Goal: Task Accomplishment & Management: Complete application form

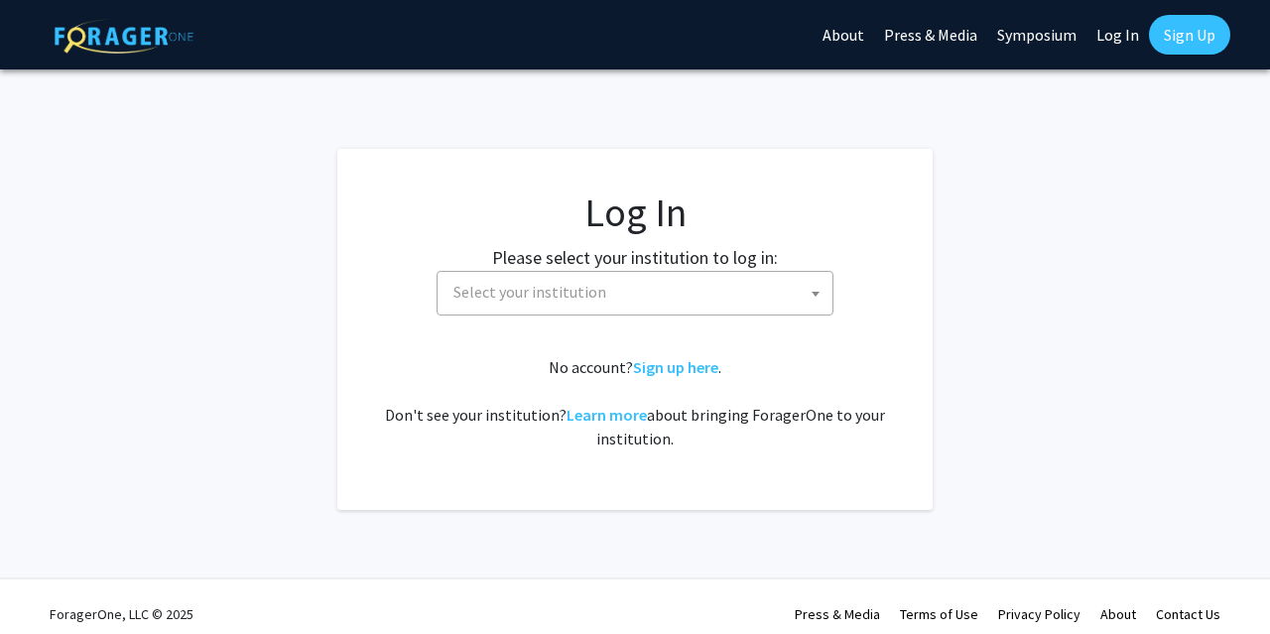
select select
click at [630, 304] on span "Select your institution" at bounding box center [639, 292] width 387 height 41
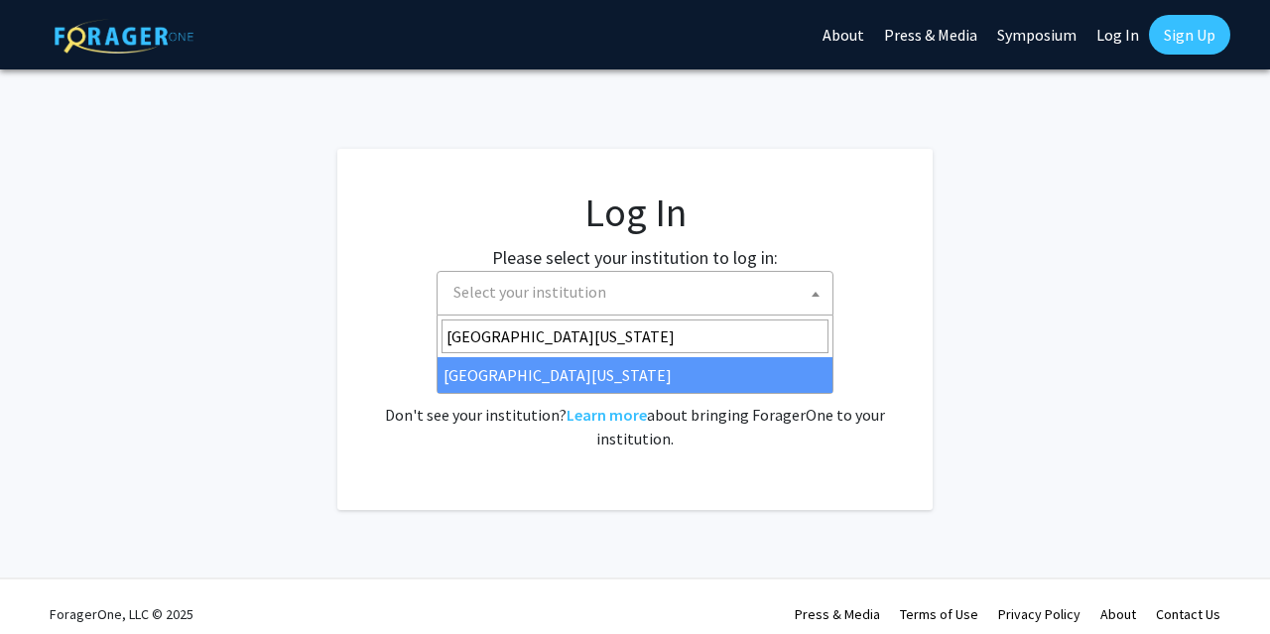
type input "university of maryland"
select select "31"
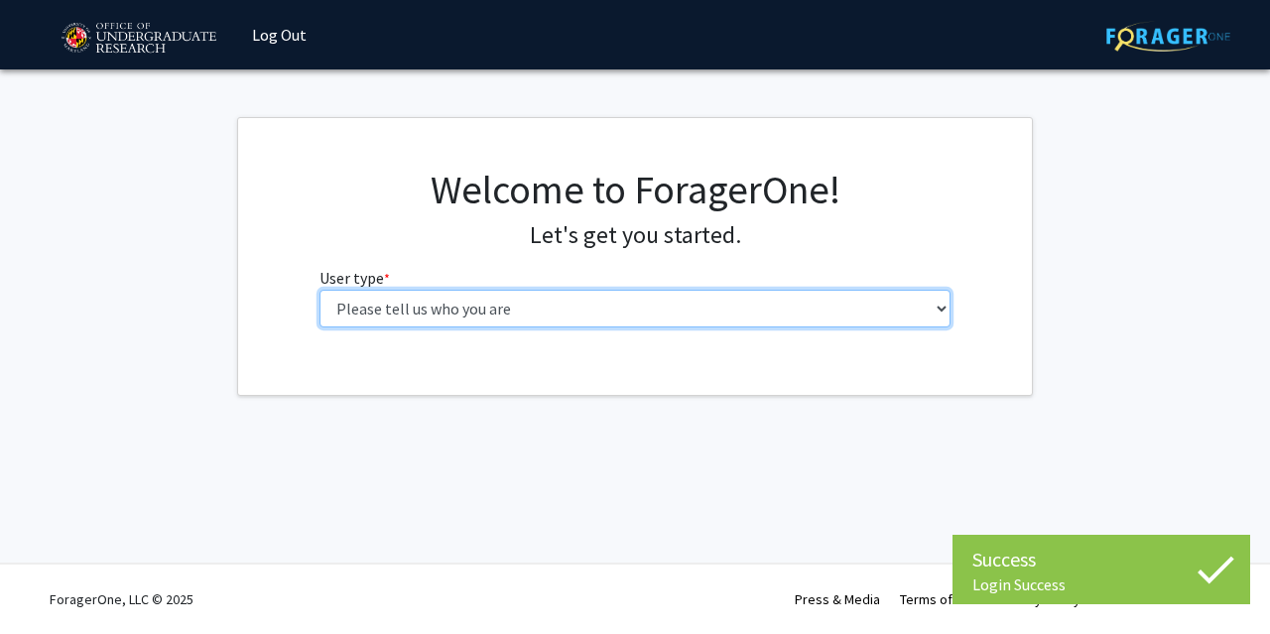
click at [320, 290] on select "Please tell us who you are Undergraduate Student Master's Student Doctoral Cand…" at bounding box center [636, 309] width 632 height 38
select select "1: undergrad"
click option "Undergraduate Student" at bounding box center [0, 0] width 0 height 0
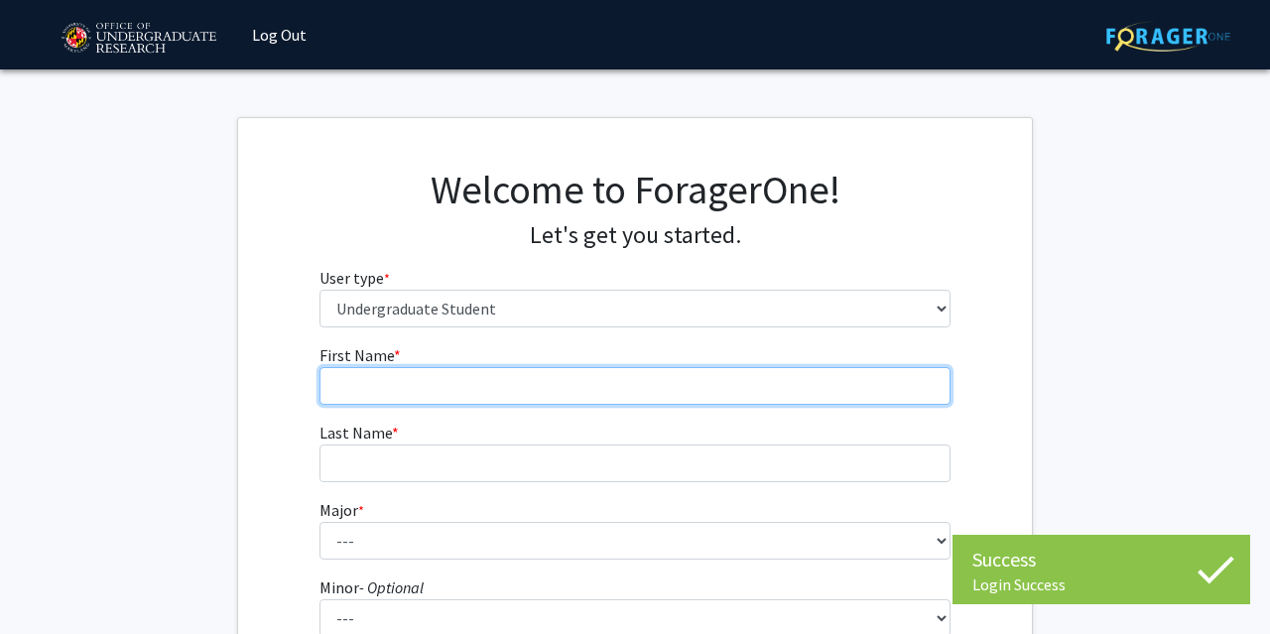
click at [530, 376] on input "First Name * required" at bounding box center [636, 386] width 632 height 38
type input "[PERSON_NAME]"
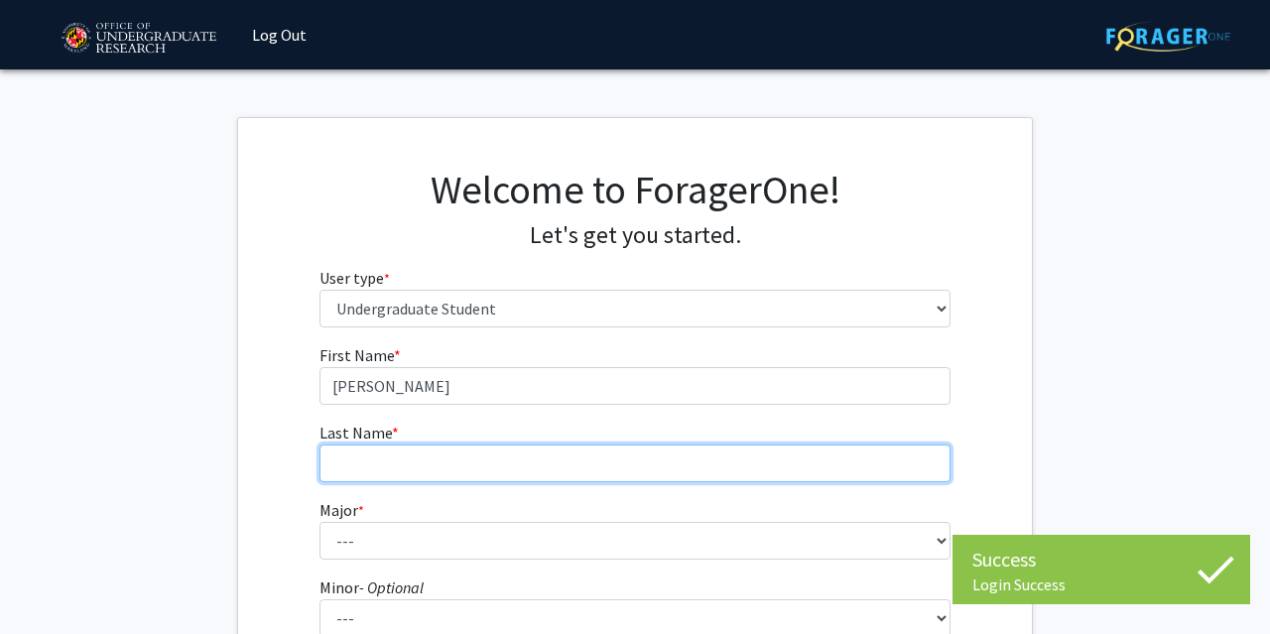
click at [461, 463] on input "Last Name * required" at bounding box center [636, 464] width 632 height 38
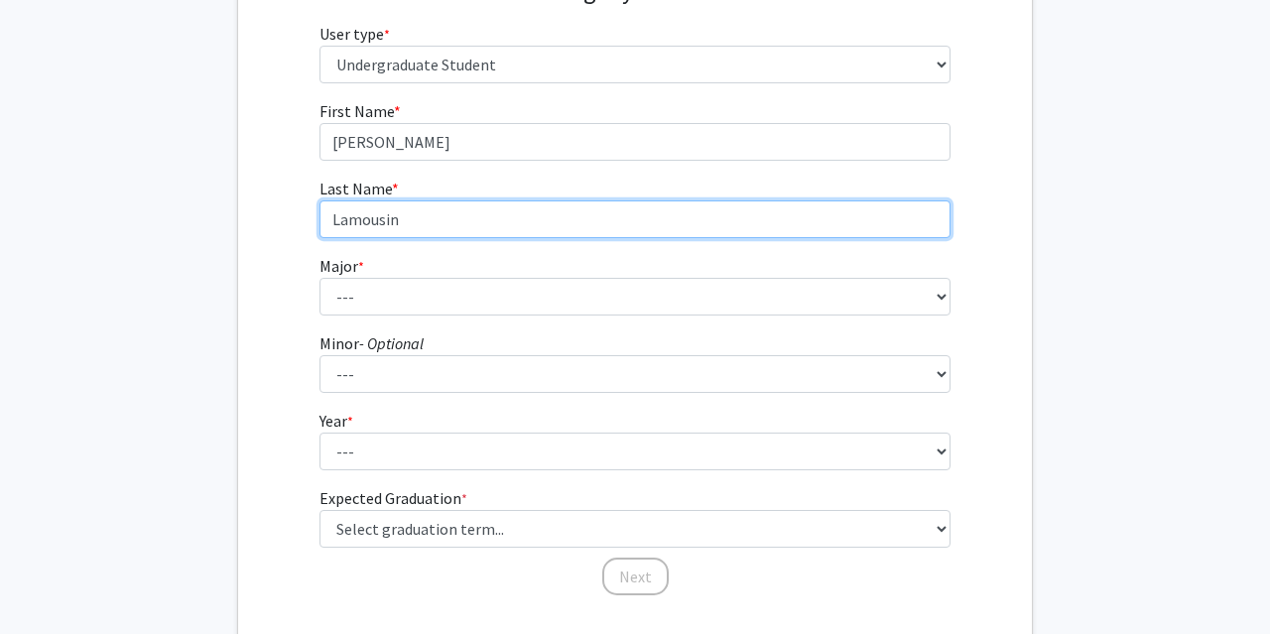
scroll to position [260, 0]
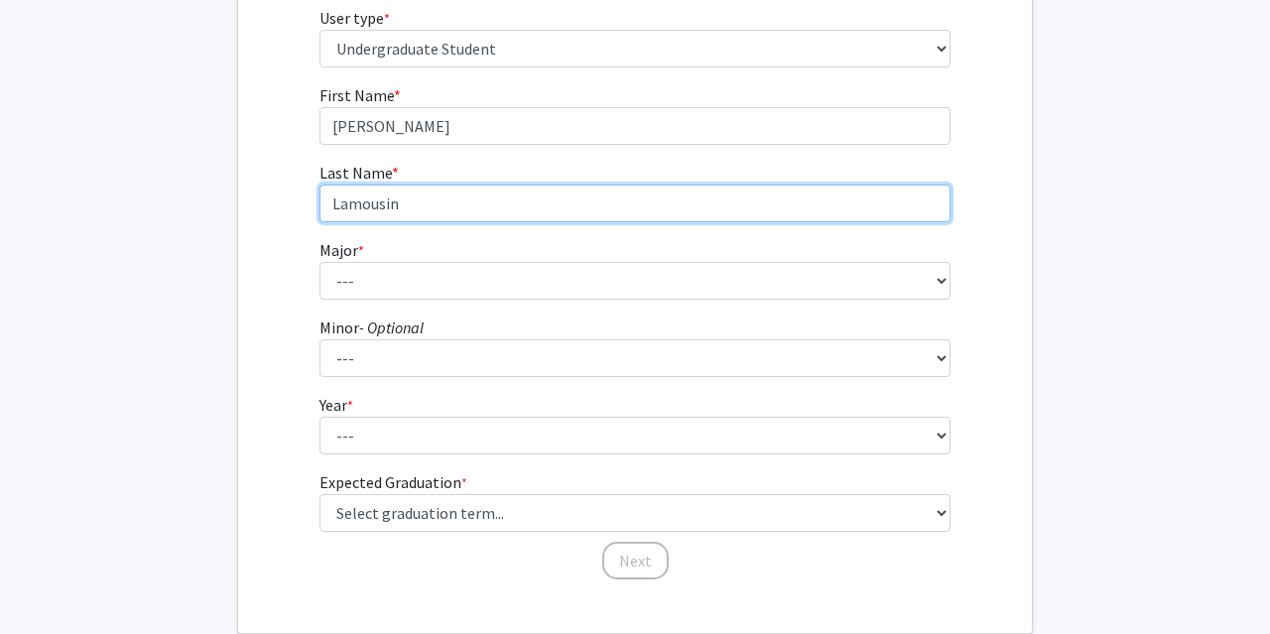
type input "Lamousin"
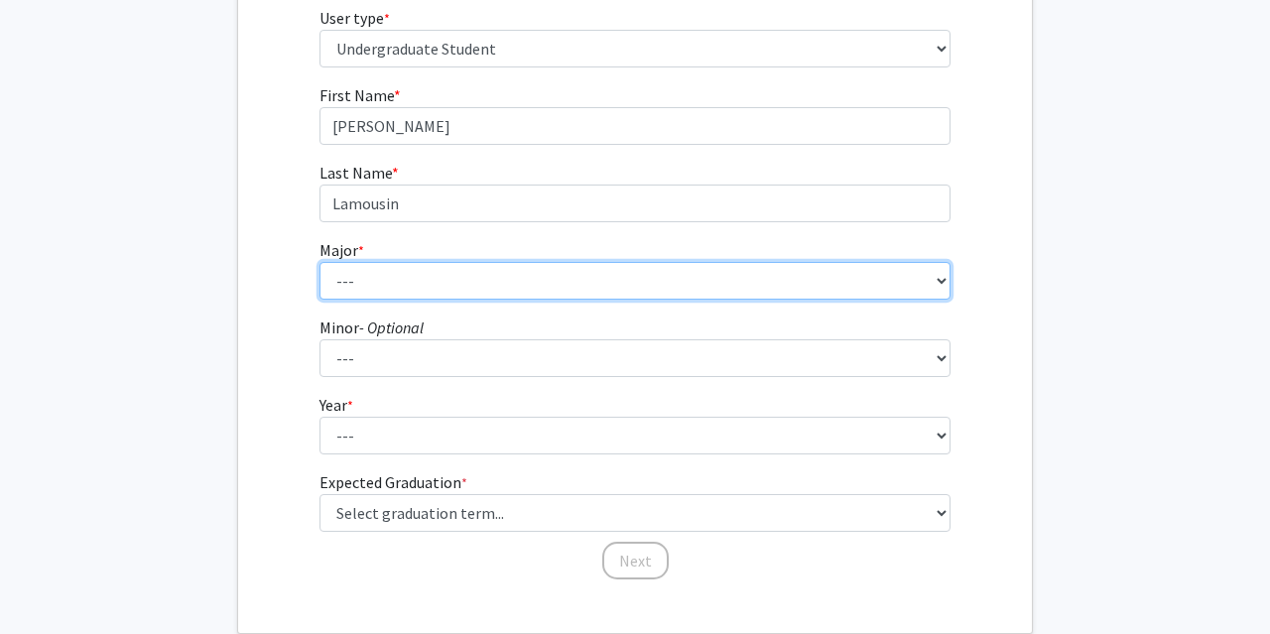
click at [594, 294] on select "--- Accounting Aerospace Engineering African American and Africana Studies Agri…" at bounding box center [636, 281] width 632 height 38
select select "38: 2339"
click option "Environmental Science and Policy" at bounding box center [0, 0] width 0 height 0
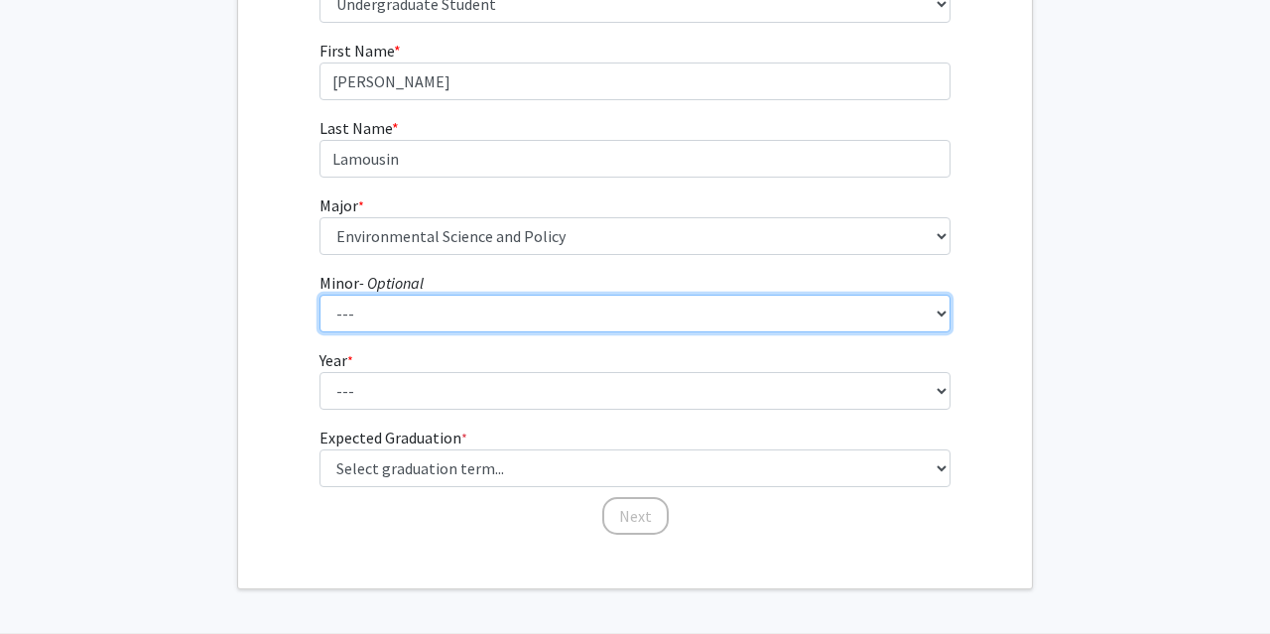
click at [320, 295] on select "--- Actuarial Mathematics Advanced Cybersecurity Experience for Students Africa…" at bounding box center [636, 314] width 632 height 38
click at [481, 311] on select "--- Actuarial Mathematics Advanced Cybersecurity Experience for Students Africa…" at bounding box center [636, 314] width 632 height 38
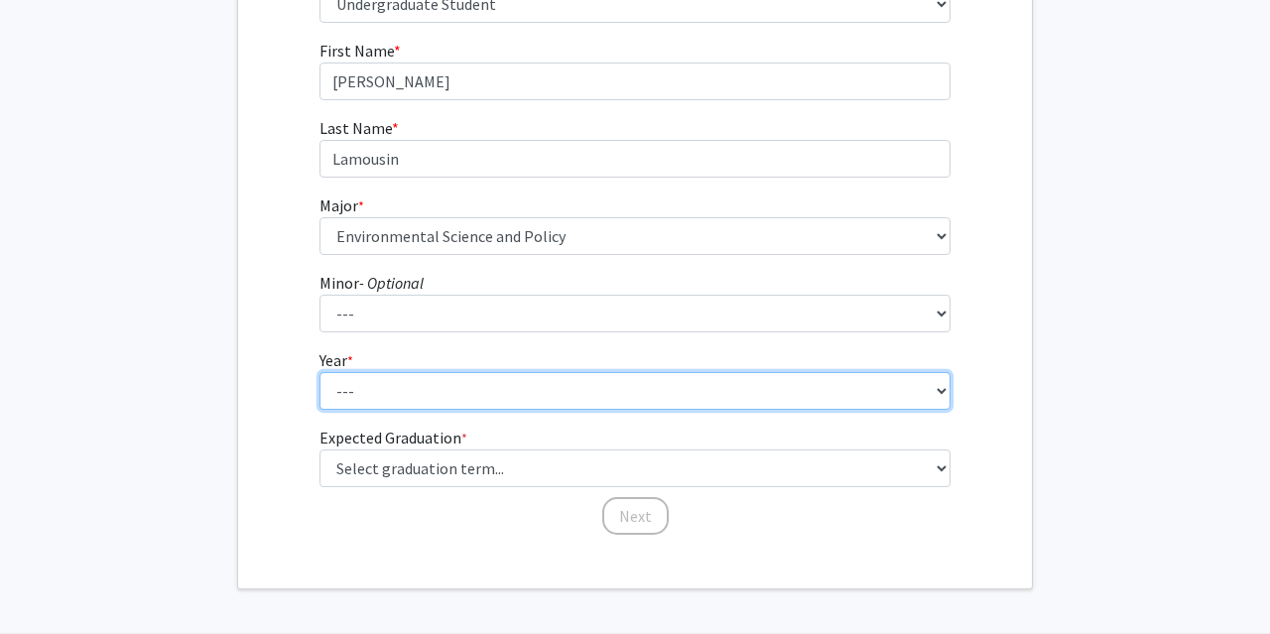
click at [320, 372] on select "--- First-year Sophomore Junior Senior Postbaccalaureate Certificate" at bounding box center [636, 391] width 632 height 38
select select "1: first-year"
click option "First-year" at bounding box center [0, 0] width 0 height 0
click at [320, 372] on select "--- First-year Sophomore Junior Senior Postbaccalaureate Certificate" at bounding box center [636, 391] width 632 height 38
click at [462, 390] on select "--- First-year Sophomore Junior Senior Postbaccalaureate Certificate" at bounding box center [636, 391] width 632 height 38
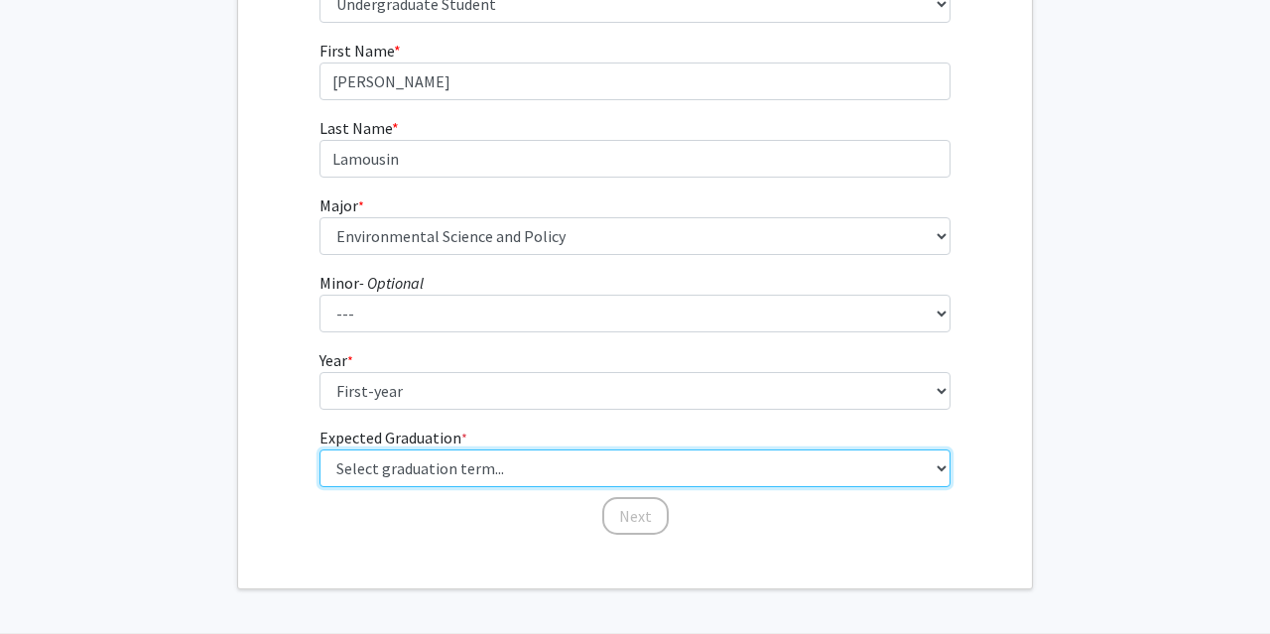
click at [320, 450] on select "Select graduation term... Spring 2025 Summer 2025 Fall 2025 Winter 2025 Spring …" at bounding box center [636, 469] width 632 height 38
select select "17: spring_2029"
click option "Spring 2029" at bounding box center [0, 0] width 0 height 0
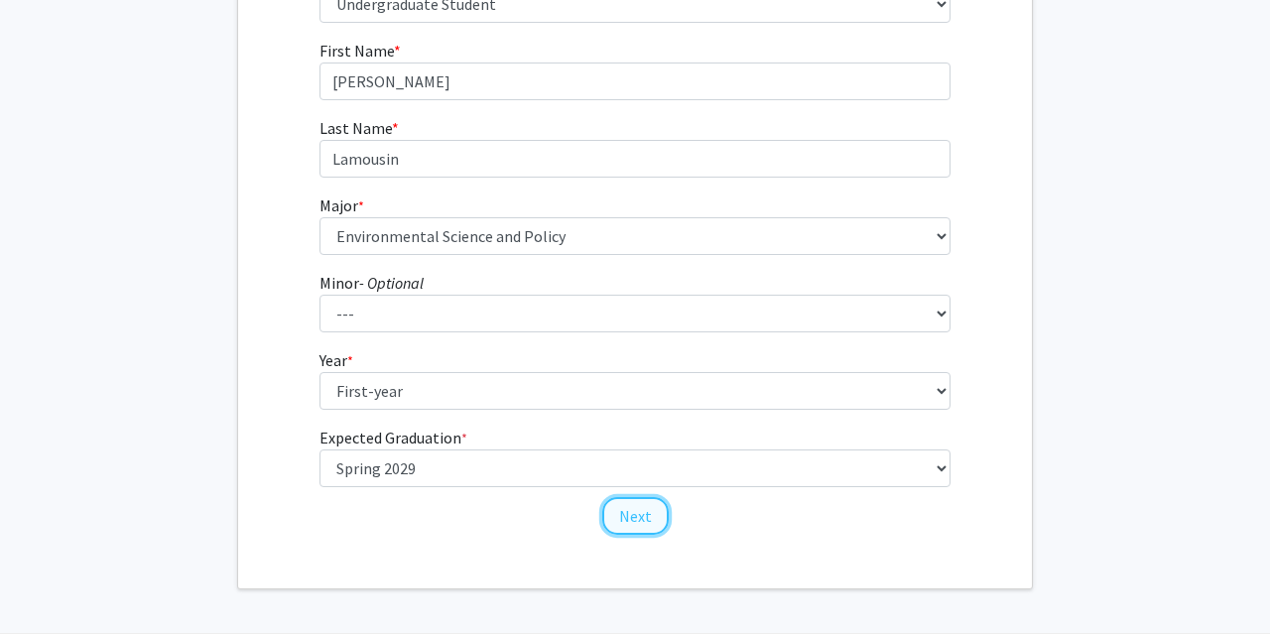
click at [642, 503] on button "Next" at bounding box center [635, 516] width 66 height 38
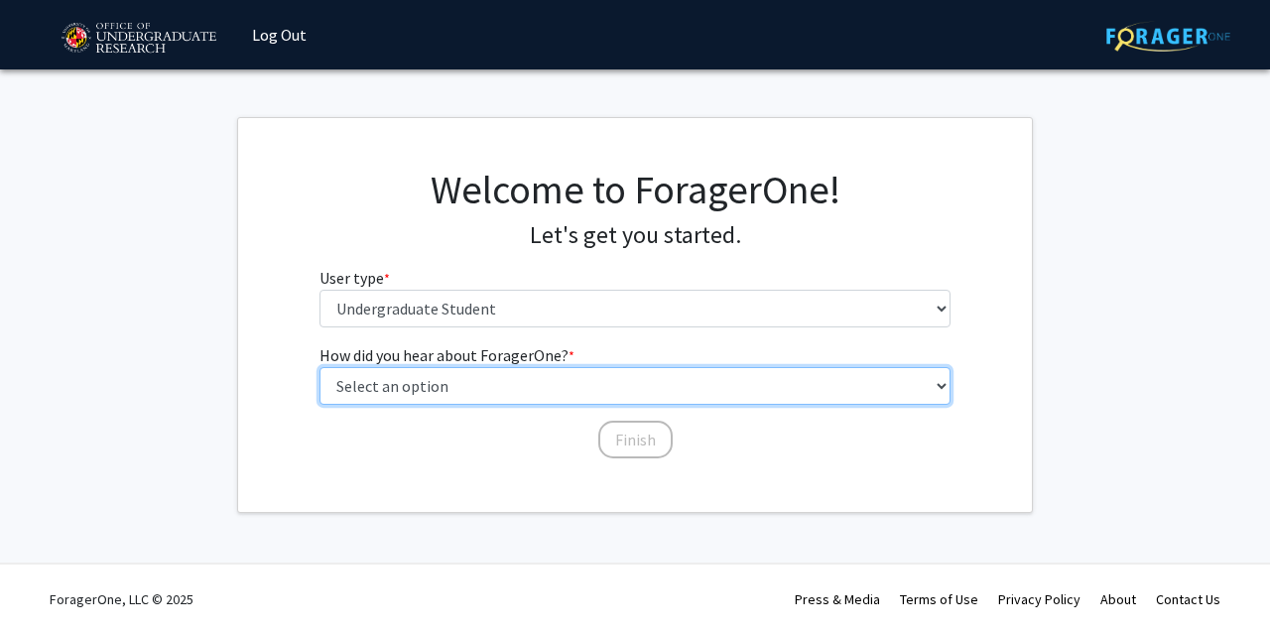
click at [320, 367] on select "Select an option Peer/student recommendation Faculty/staff recommendation Unive…" at bounding box center [636, 386] width 632 height 38
click option "Other" at bounding box center [0, 0] width 0 height 0
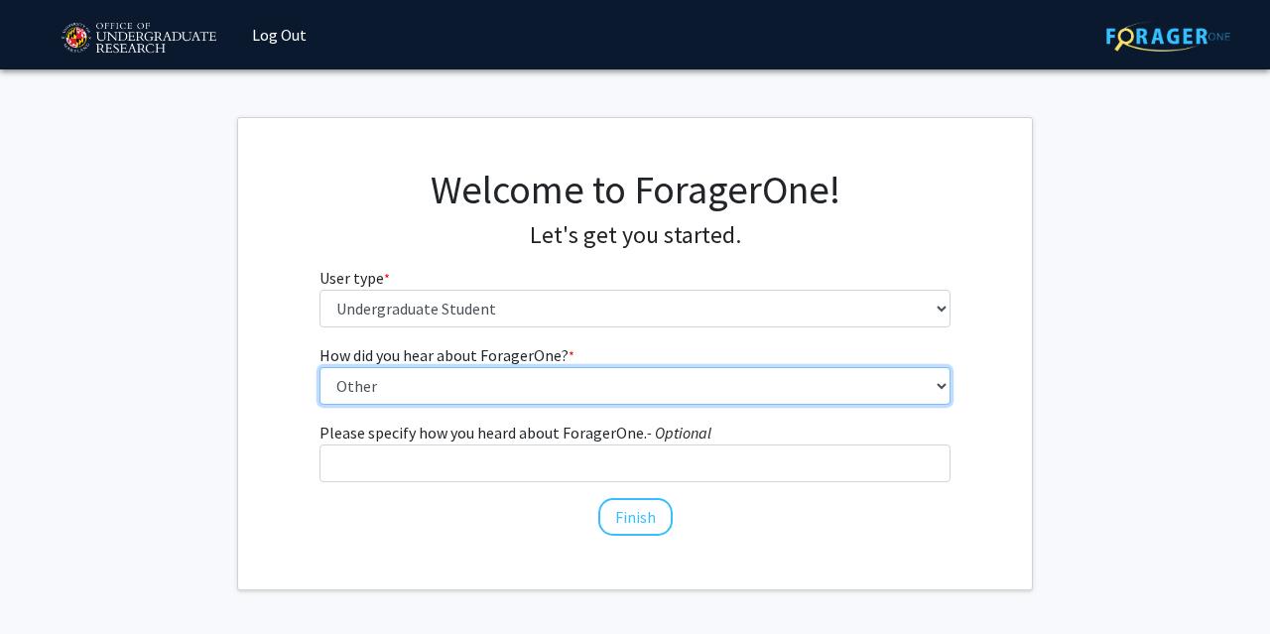
click at [320, 367] on select "Select an option Peer/student recommendation Faculty/staff recommendation Unive…" at bounding box center [636, 386] width 632 height 38
select select "3: university_website"
click option "University website" at bounding box center [0, 0] width 0 height 0
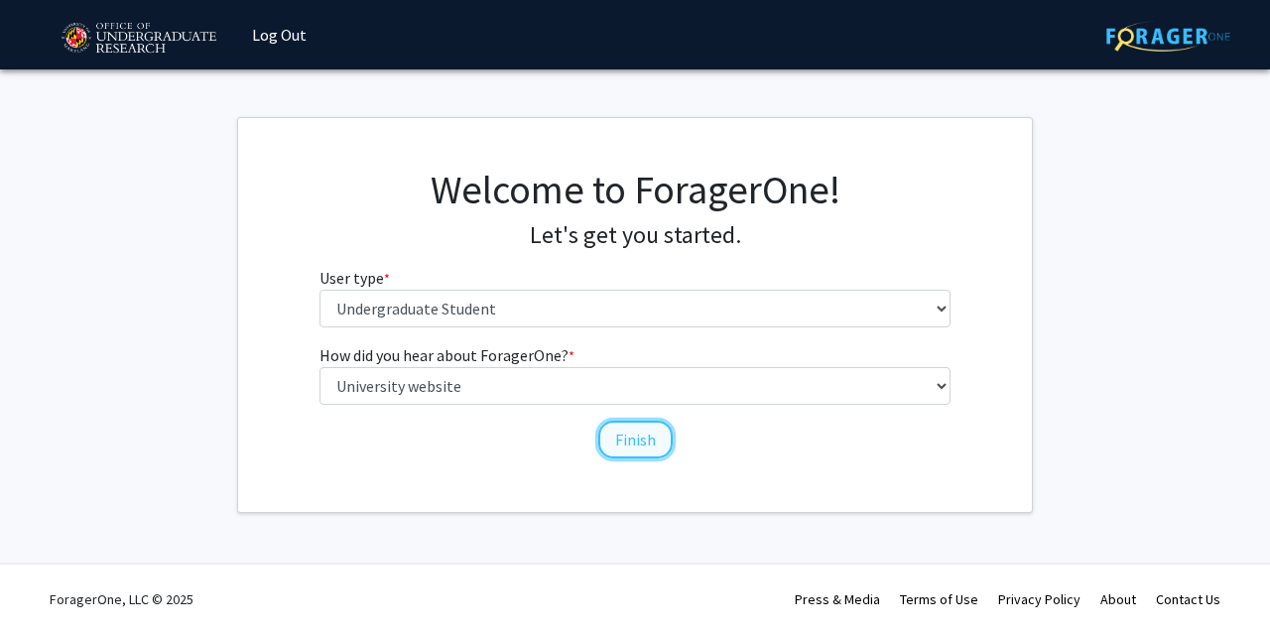
click at [630, 432] on button "Finish" at bounding box center [635, 440] width 74 height 38
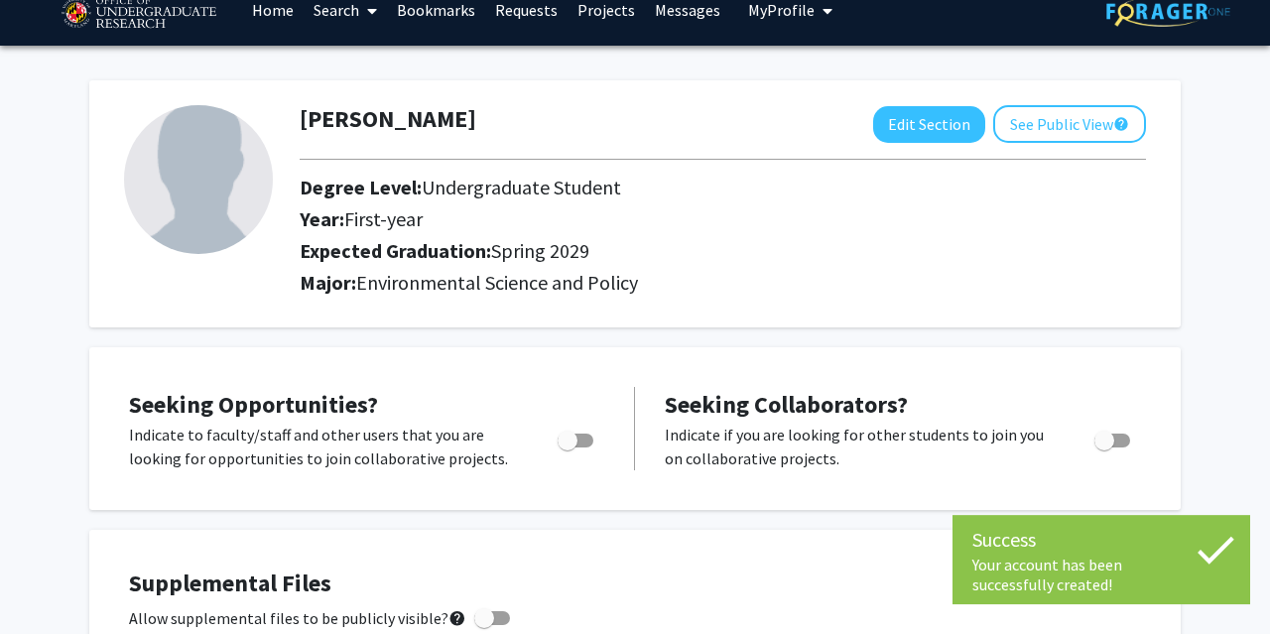
scroll to position [27, 0]
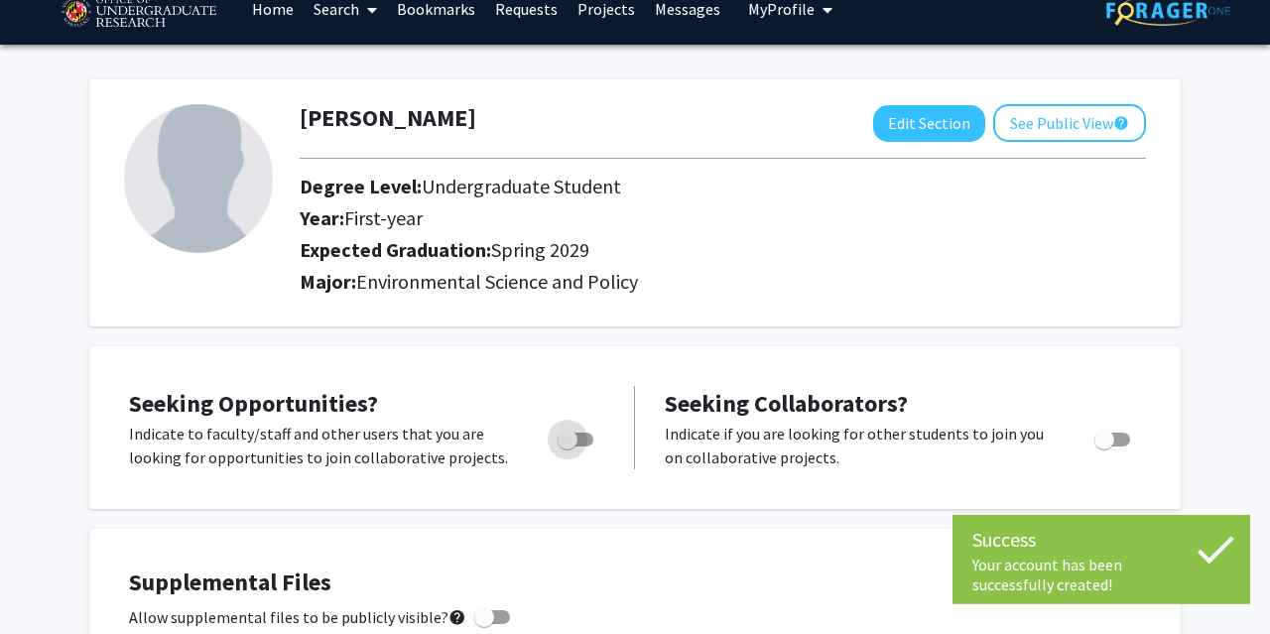
click at [569, 433] on span "Toggle" at bounding box center [568, 440] width 20 height 20
click at [568, 447] on input "Are you actively seeking opportunities?" at bounding box center [567, 447] width 1 height 1
checkbox input "true"
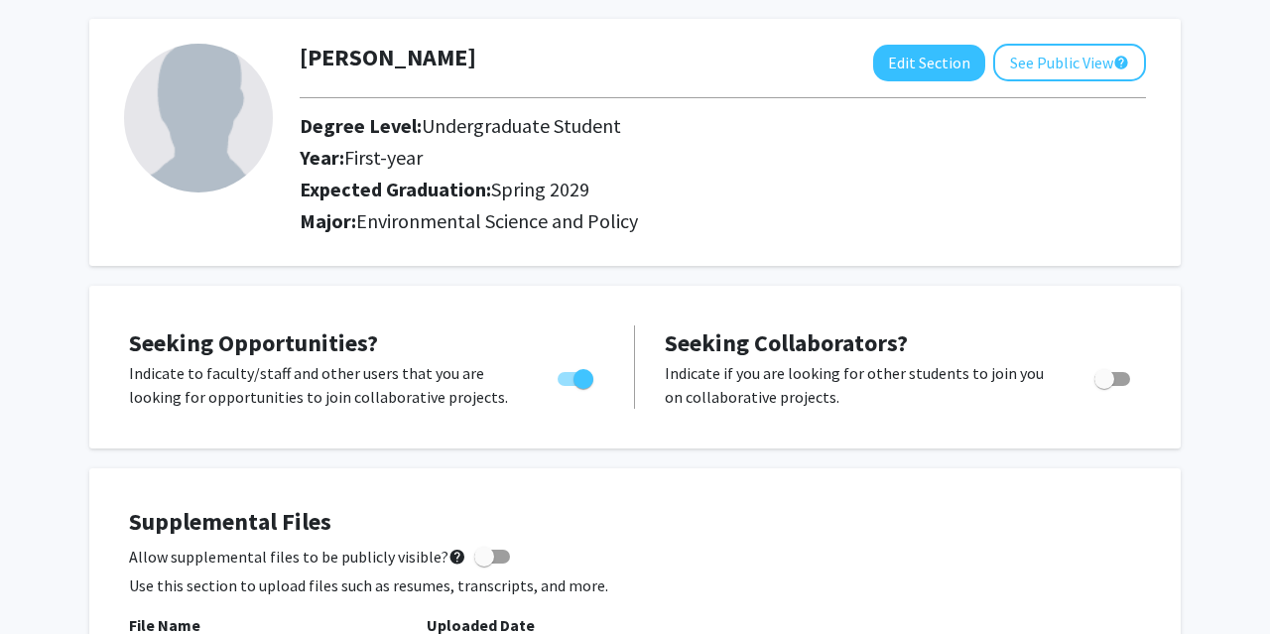
scroll to position [0, 0]
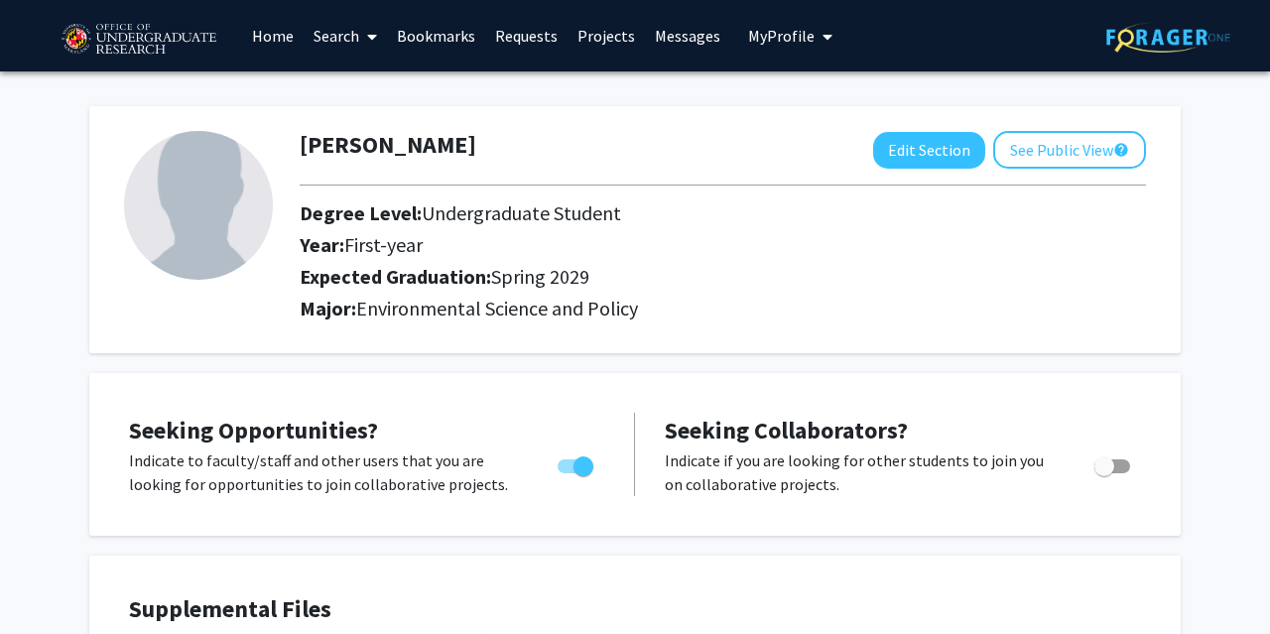
click at [346, 31] on link "Search" at bounding box center [345, 35] width 83 height 69
click at [368, 88] on span "Faculty/Staff" at bounding box center [377, 91] width 146 height 40
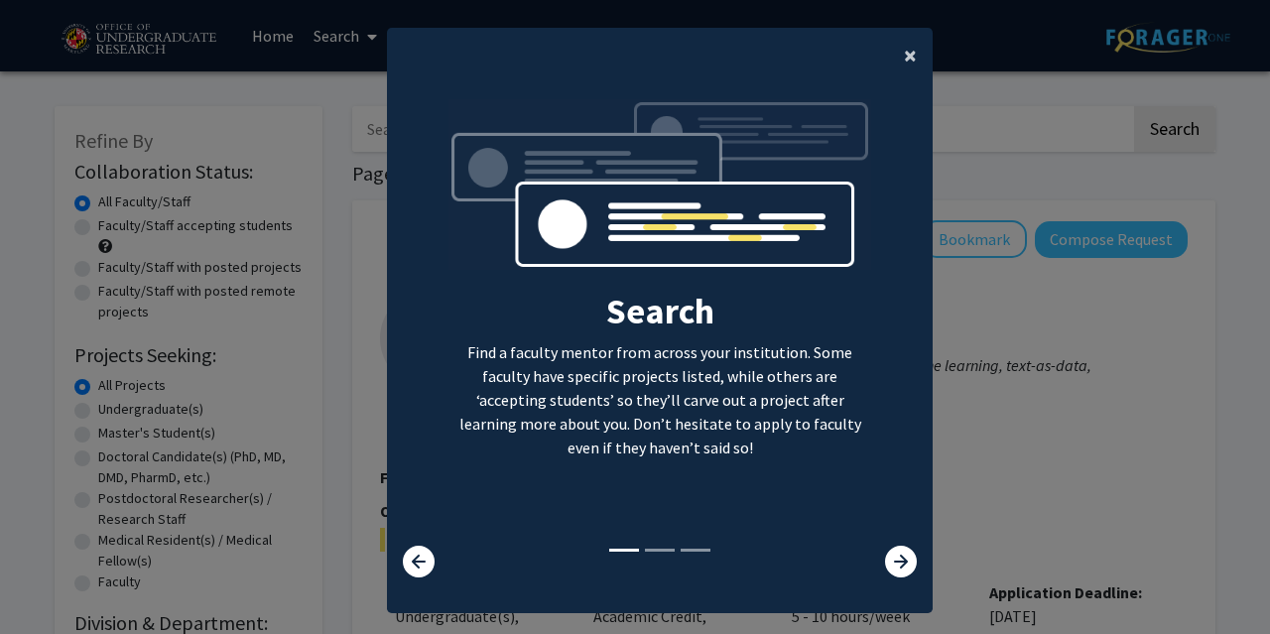
click at [912, 54] on span "×" at bounding box center [910, 55] width 13 height 31
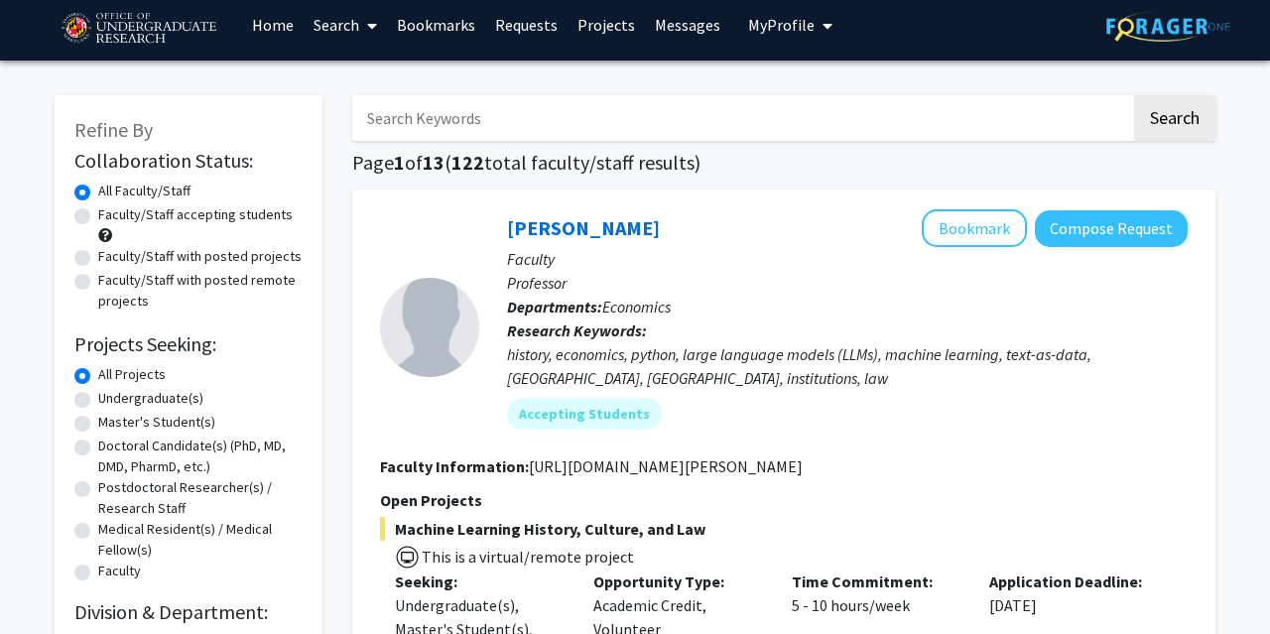
scroll to position [13, 0]
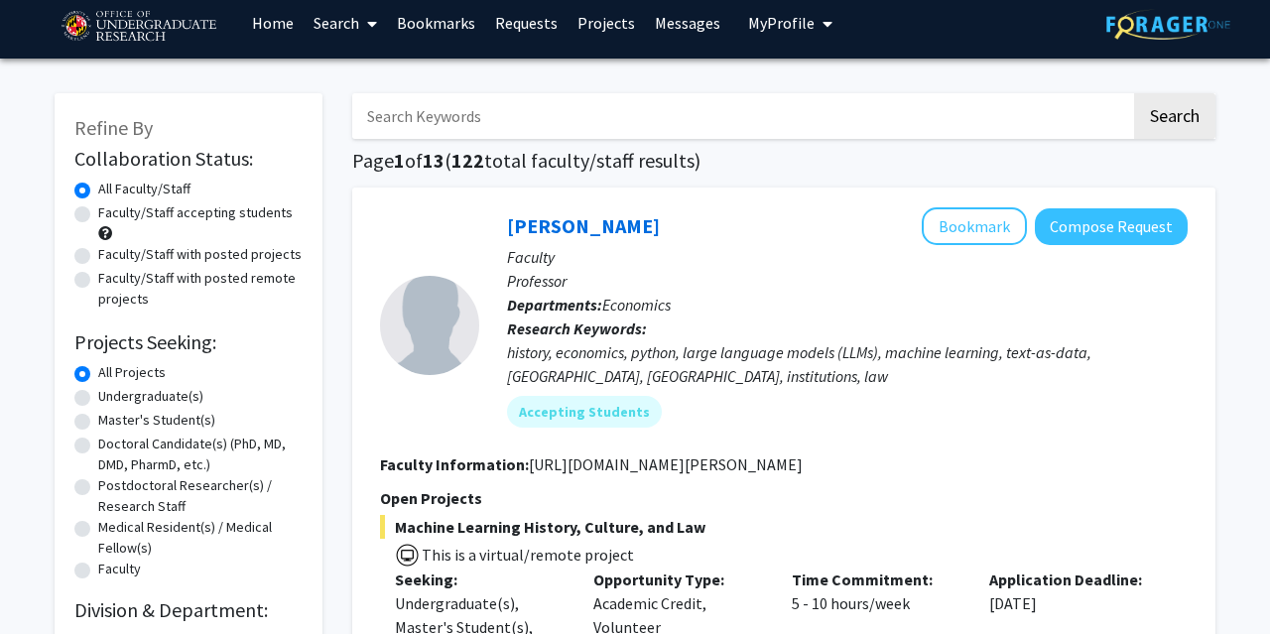
click at [98, 249] on label "Faculty/Staff with posted projects" at bounding box center [199, 254] width 203 height 21
click at [98, 249] on input "Faculty/Staff with posted projects" at bounding box center [104, 250] width 13 height 13
radio input "true"
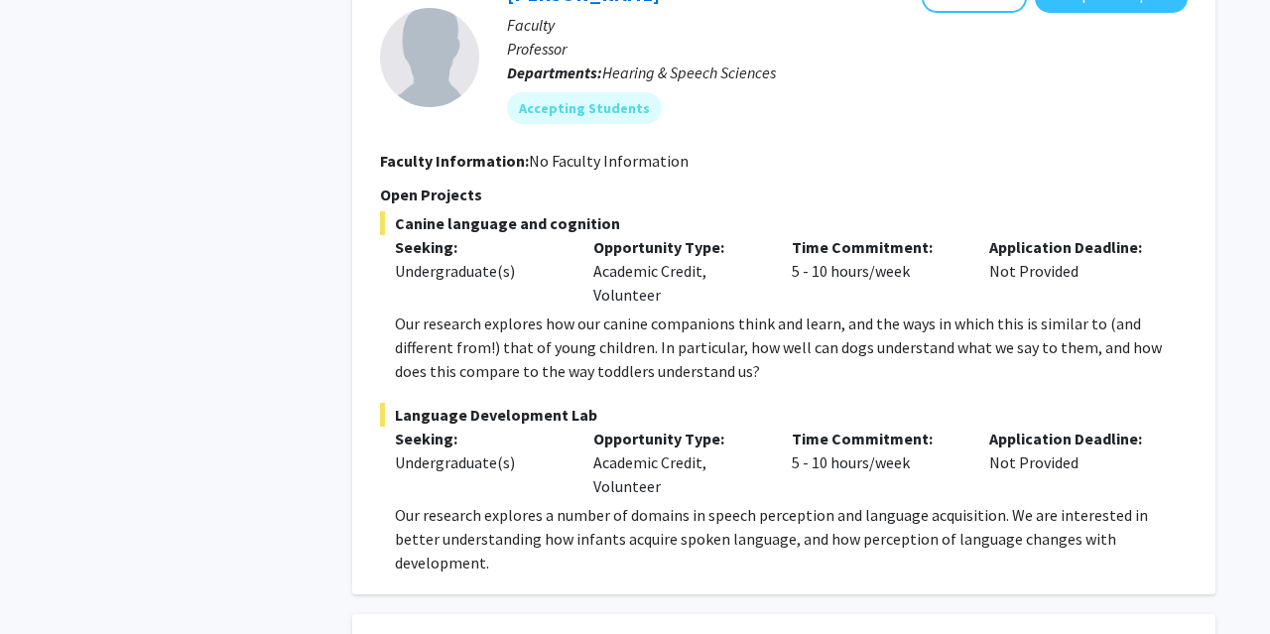
scroll to position [7792, 0]
click at [660, 502] on p "Our research explores a number of domains in speech perception and language acq…" at bounding box center [791, 537] width 793 height 71
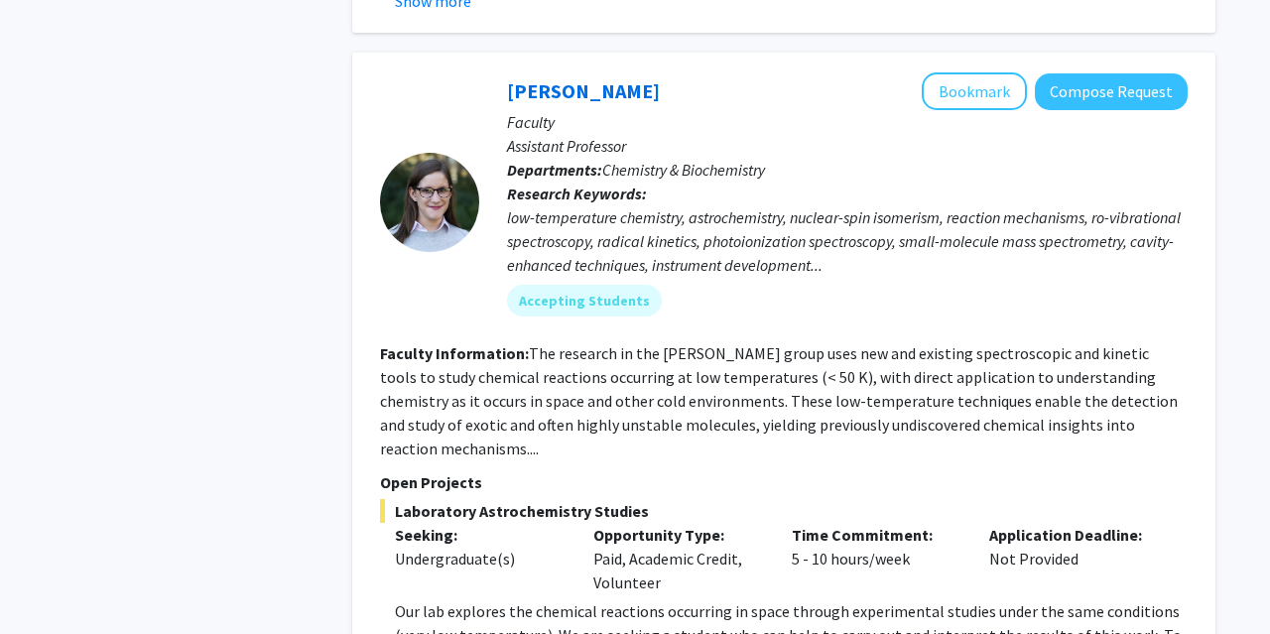
scroll to position [9340, 0]
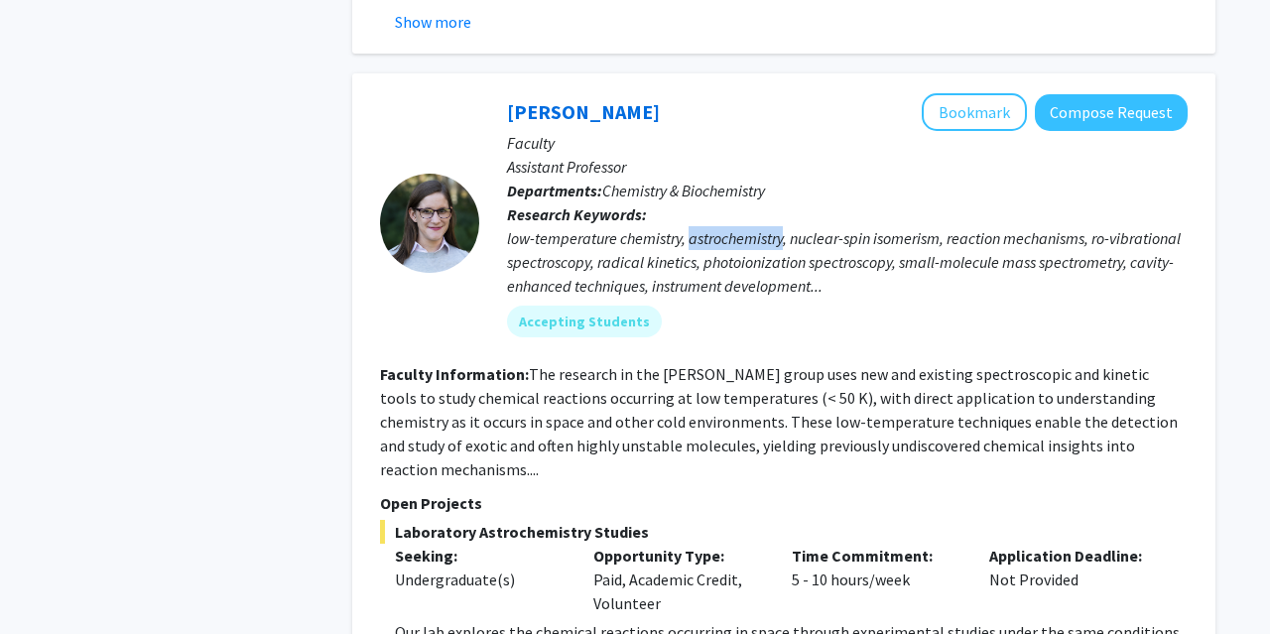
drag, startPoint x: 689, startPoint y: 142, endPoint x: 786, endPoint y: 135, distance: 97.5
click at [786, 226] on div "low-temperature chemistry, astrochemistry, nuclear-spin isomerism, reaction mec…" at bounding box center [847, 261] width 681 height 71
copy div "astrochemistry"
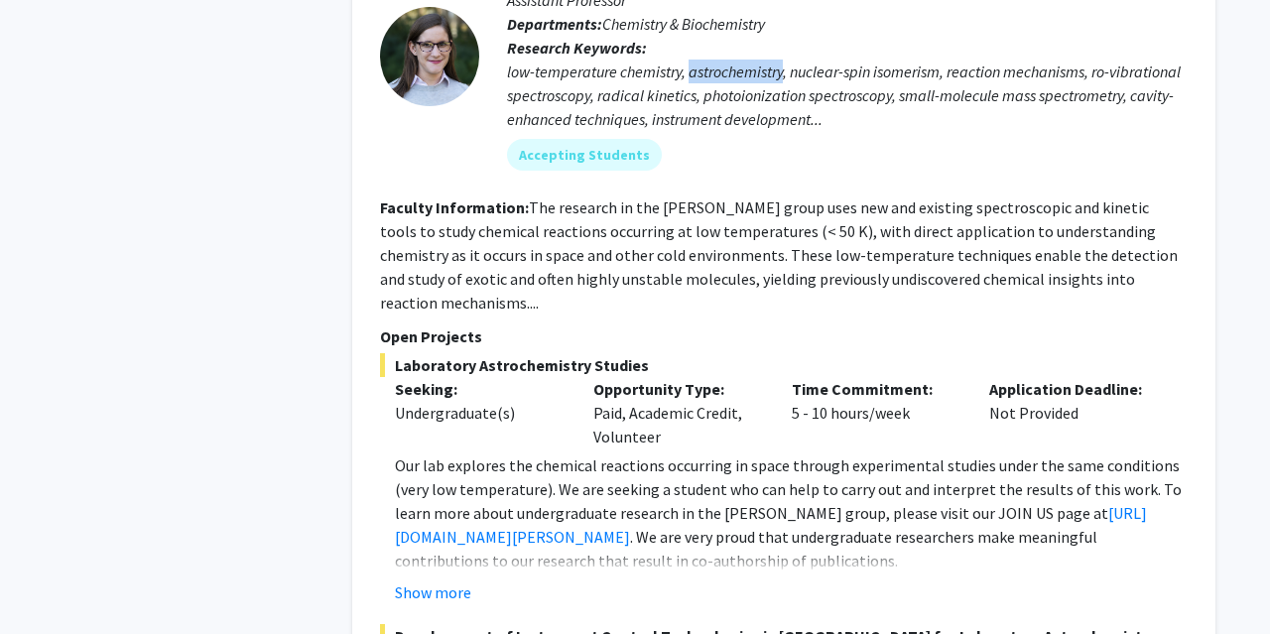
scroll to position [9513, 0]
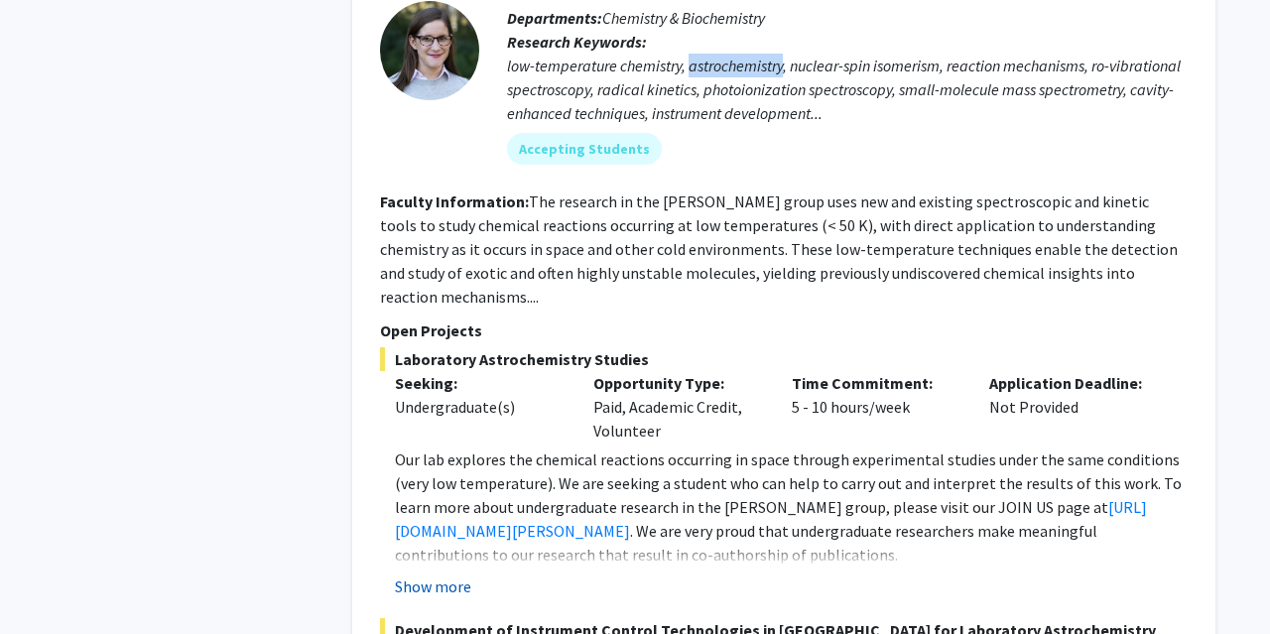
click at [426, 575] on button "Show more" at bounding box center [433, 587] width 76 height 24
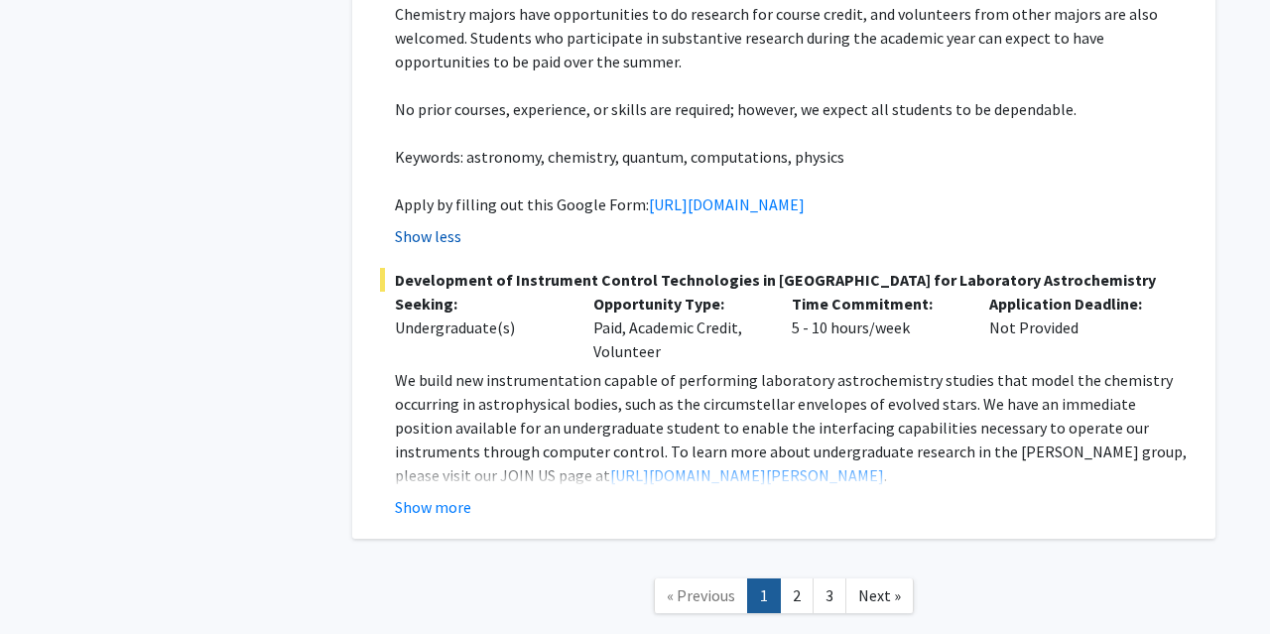
scroll to position [10131, 0]
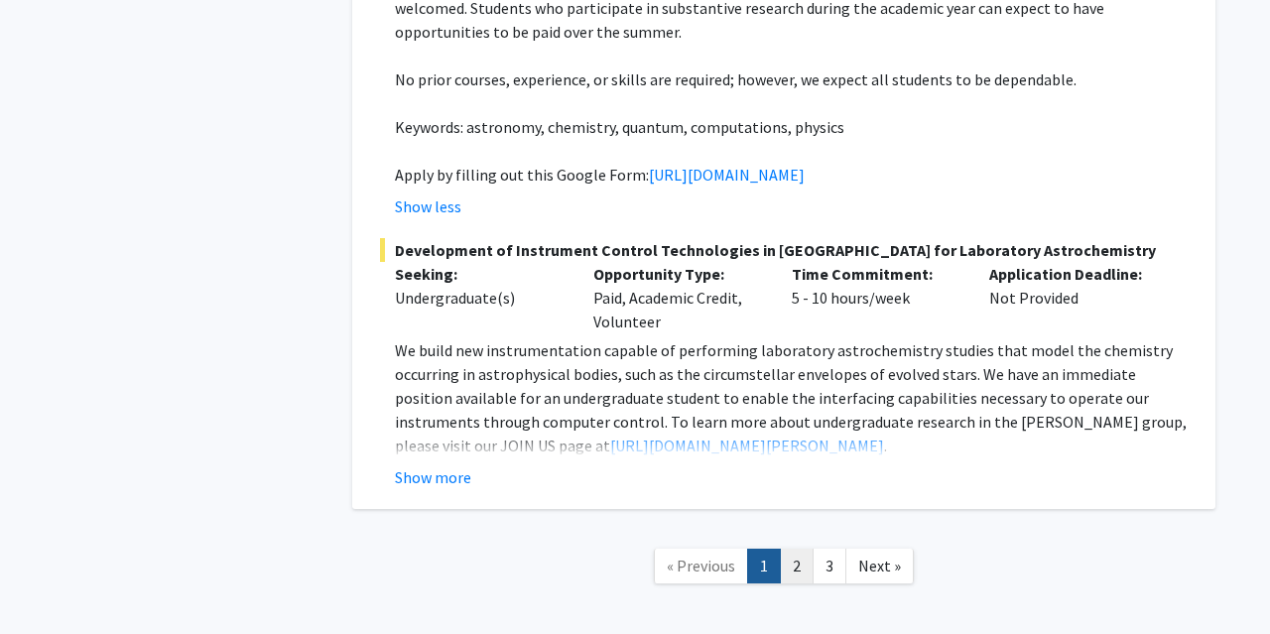
click at [807, 549] on link "2" at bounding box center [797, 566] width 34 height 35
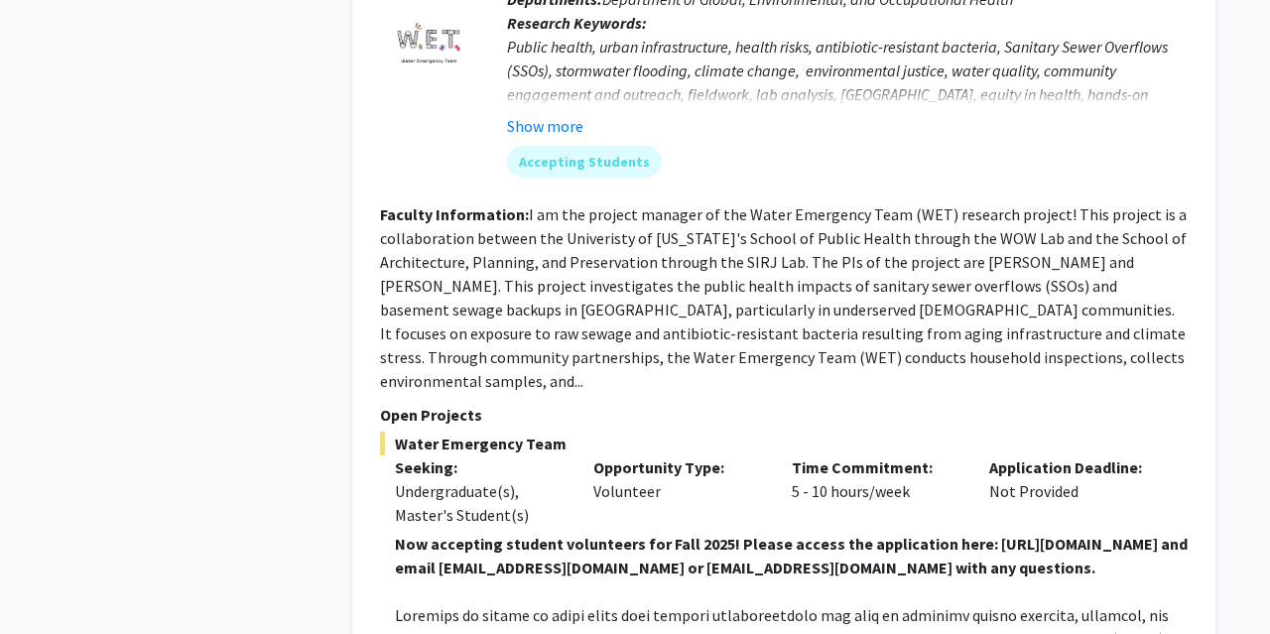
scroll to position [2806, 0]
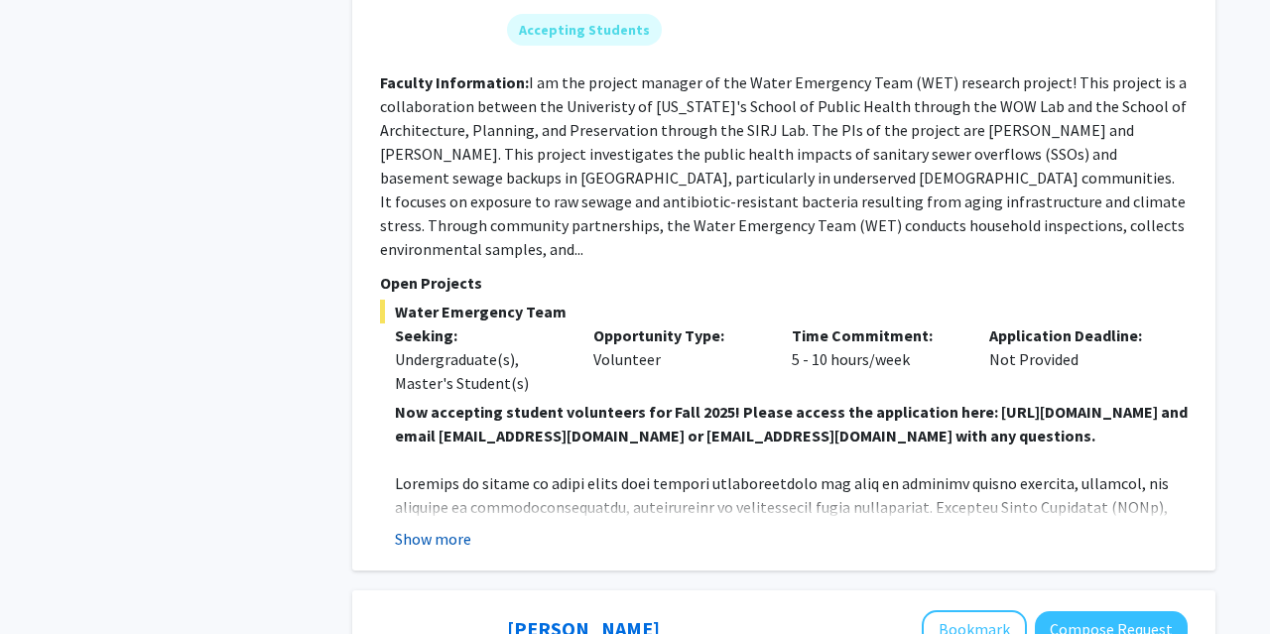
click at [460, 527] on button "Show more" at bounding box center [433, 539] width 76 height 24
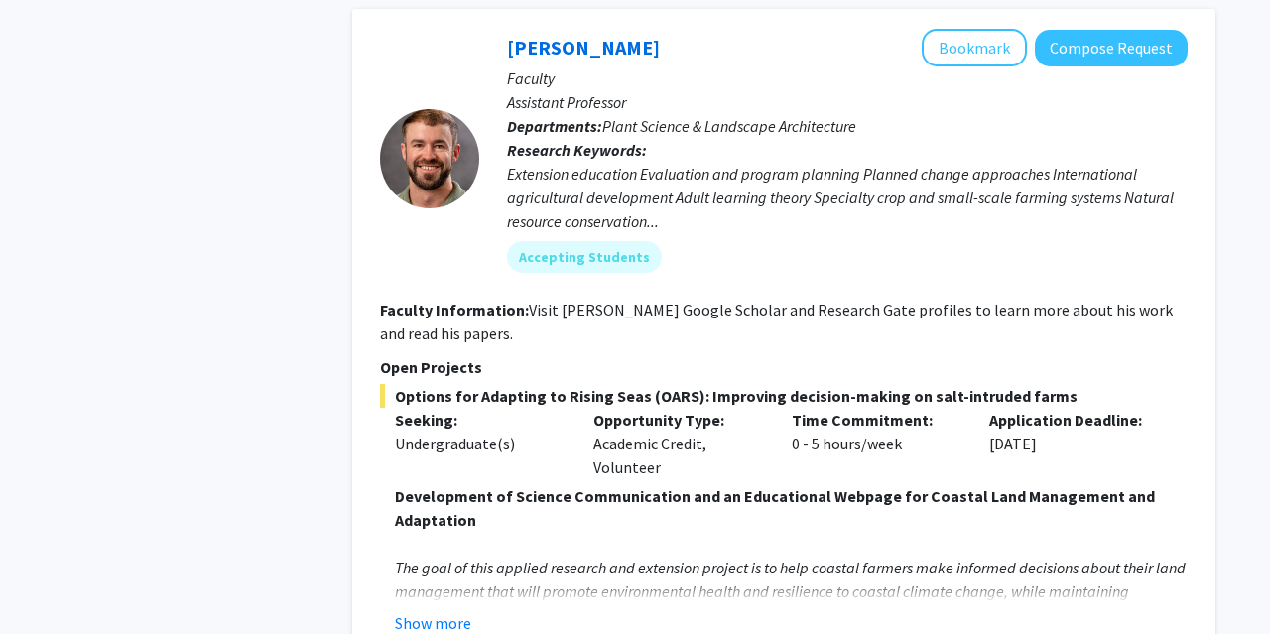
scroll to position [5252, 0]
click at [460, 610] on button "Show more" at bounding box center [433, 622] width 76 height 24
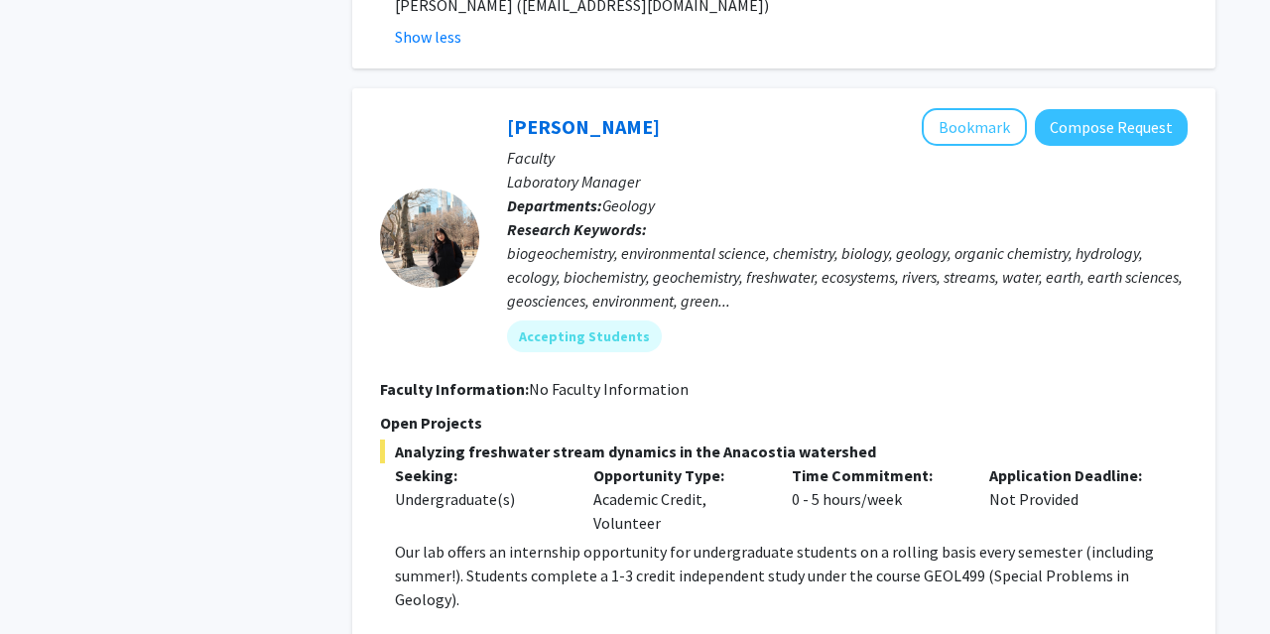
scroll to position [6693, 0]
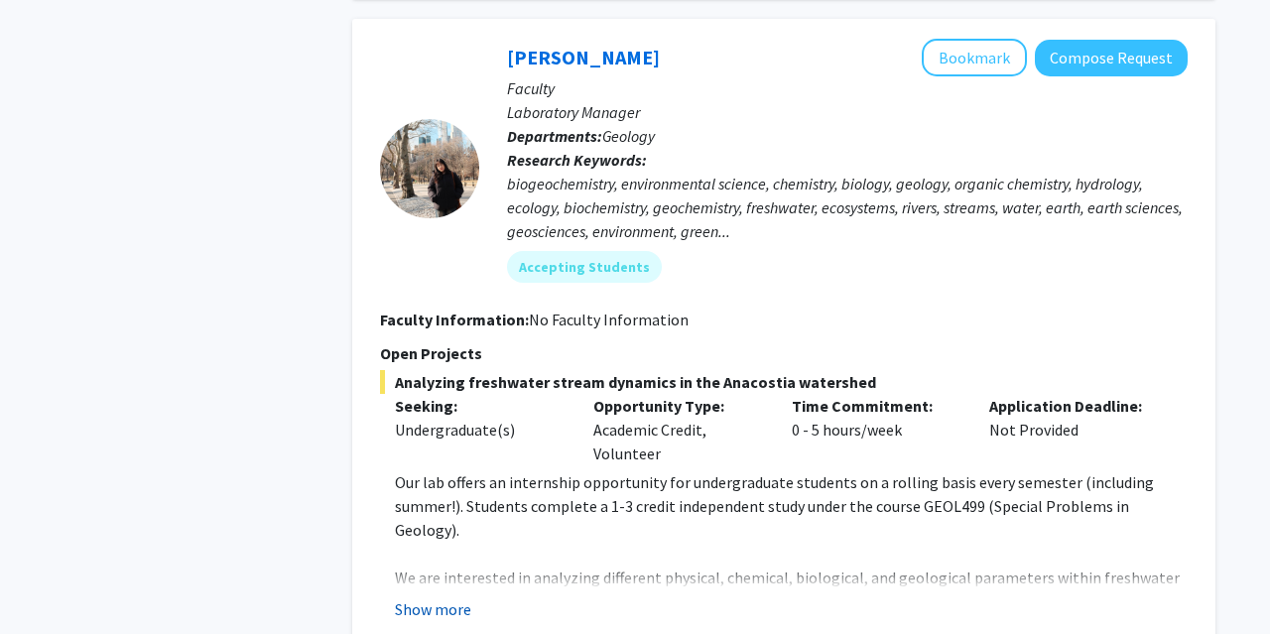
click at [449, 597] on button "Show more" at bounding box center [433, 609] width 76 height 24
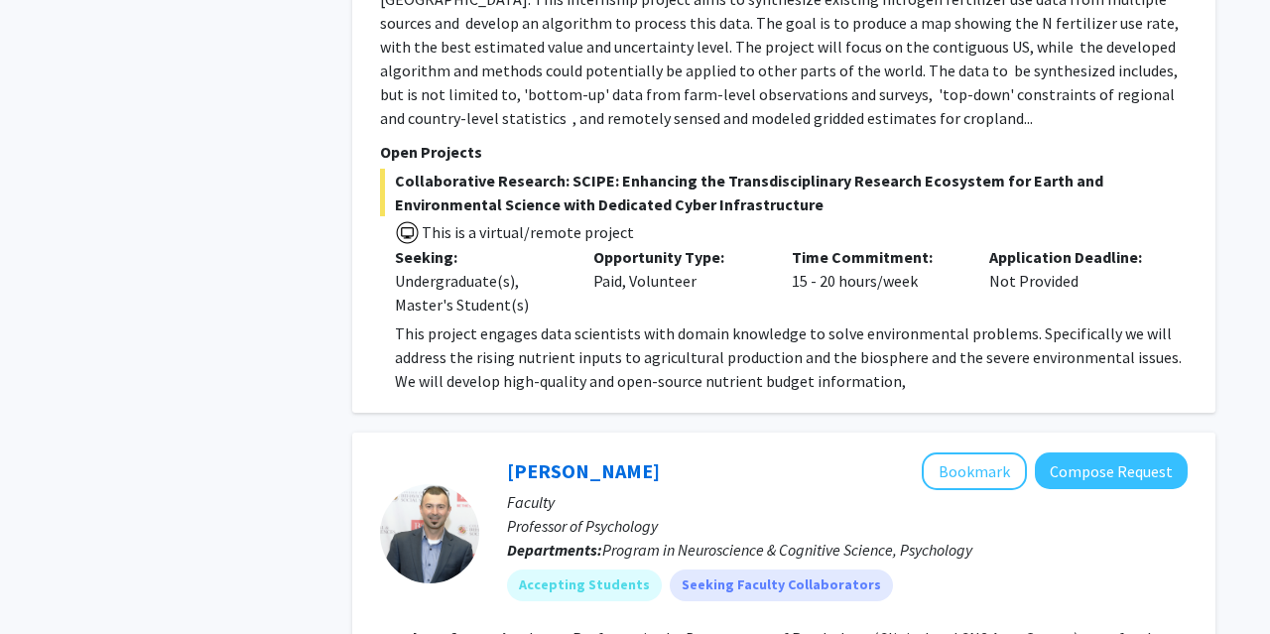
scroll to position [7825, 0]
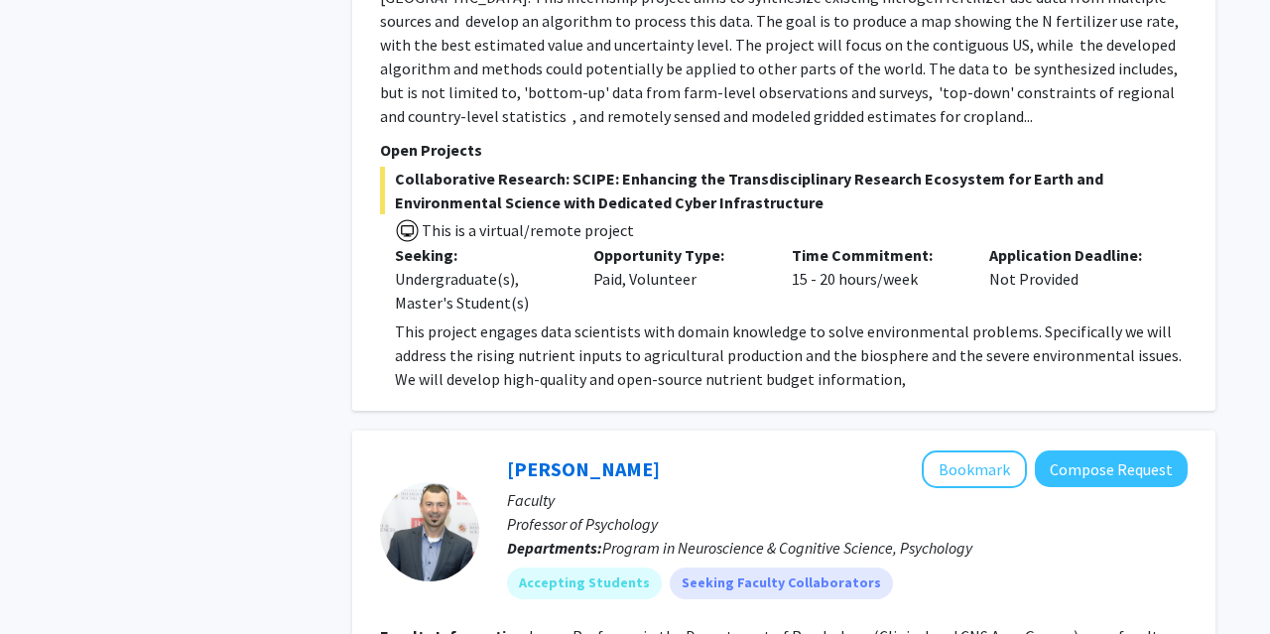
click at [955, 320] on p "This project engages data scientists with domain knowledge to solve environment…" at bounding box center [791, 355] width 793 height 71
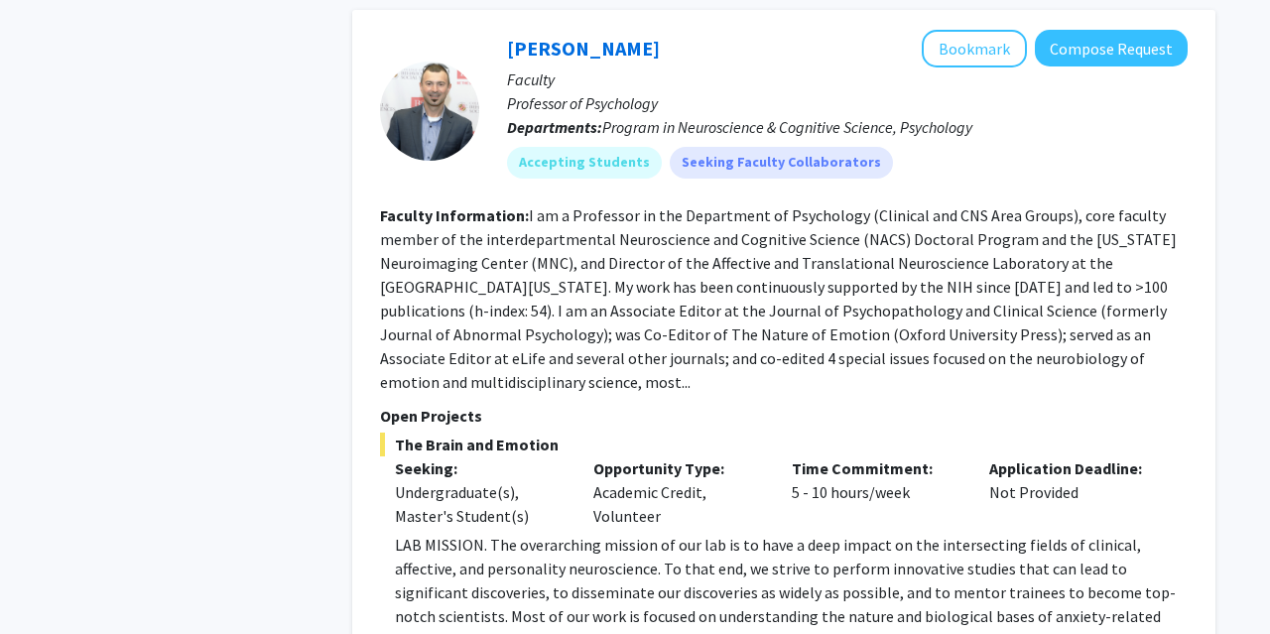
scroll to position [8366, 0]
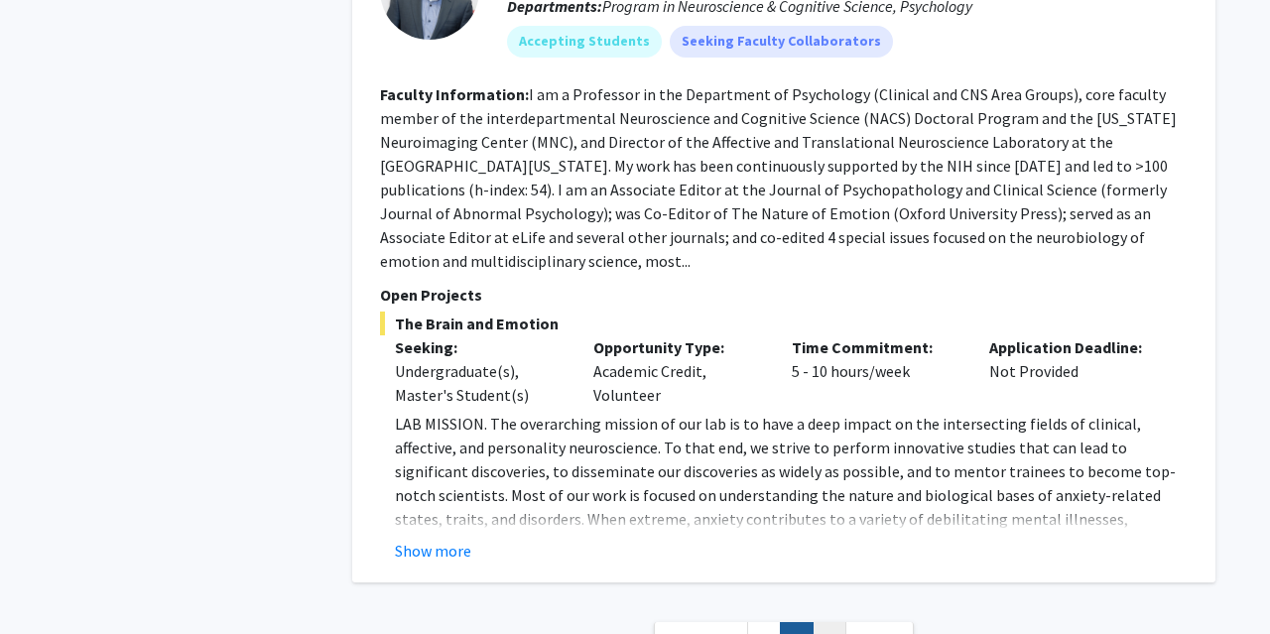
click at [834, 622] on link "3" at bounding box center [830, 639] width 34 height 35
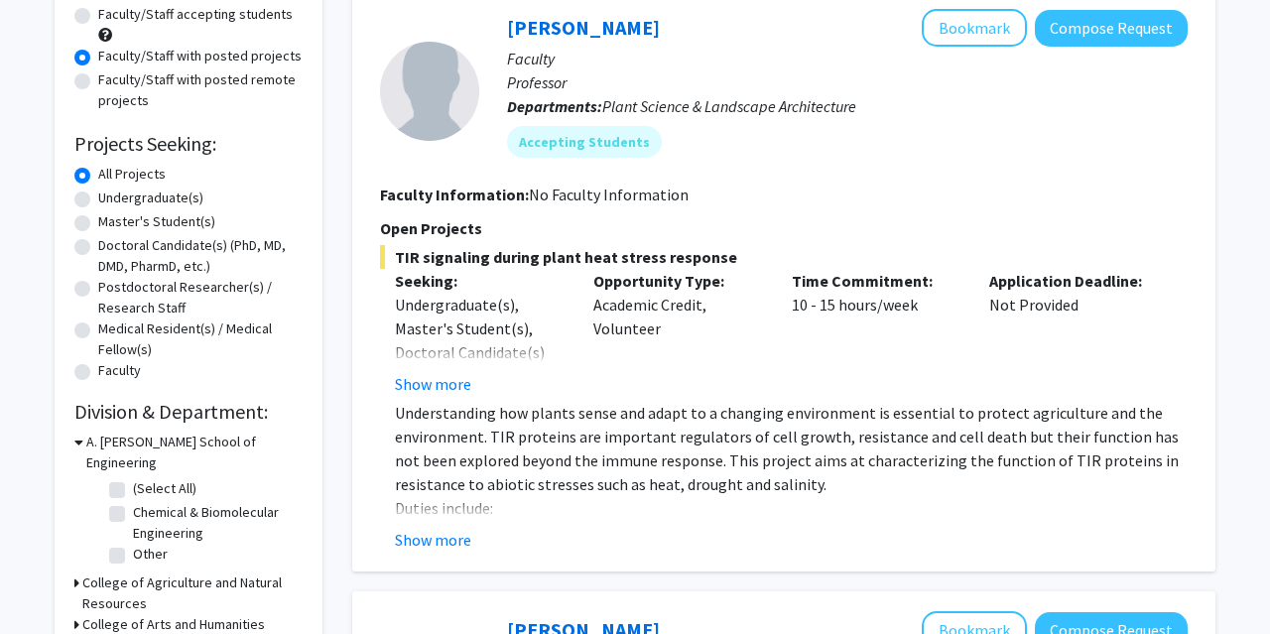
scroll to position [214, 0]
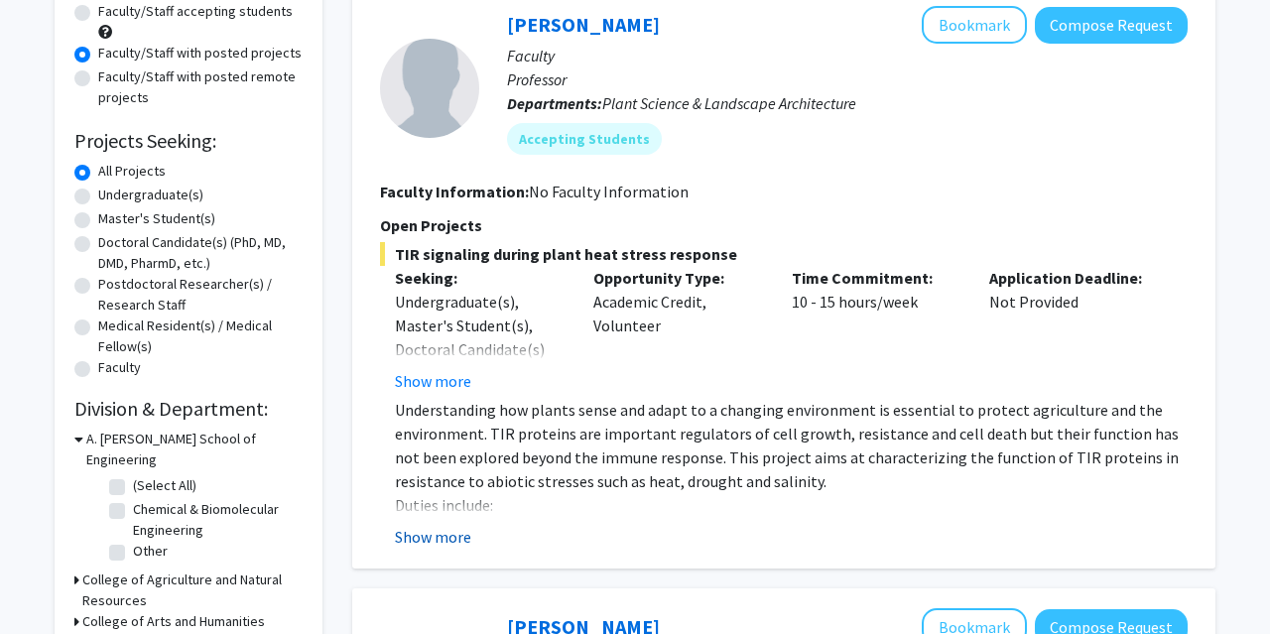
click at [446, 531] on button "Show more" at bounding box center [433, 537] width 76 height 24
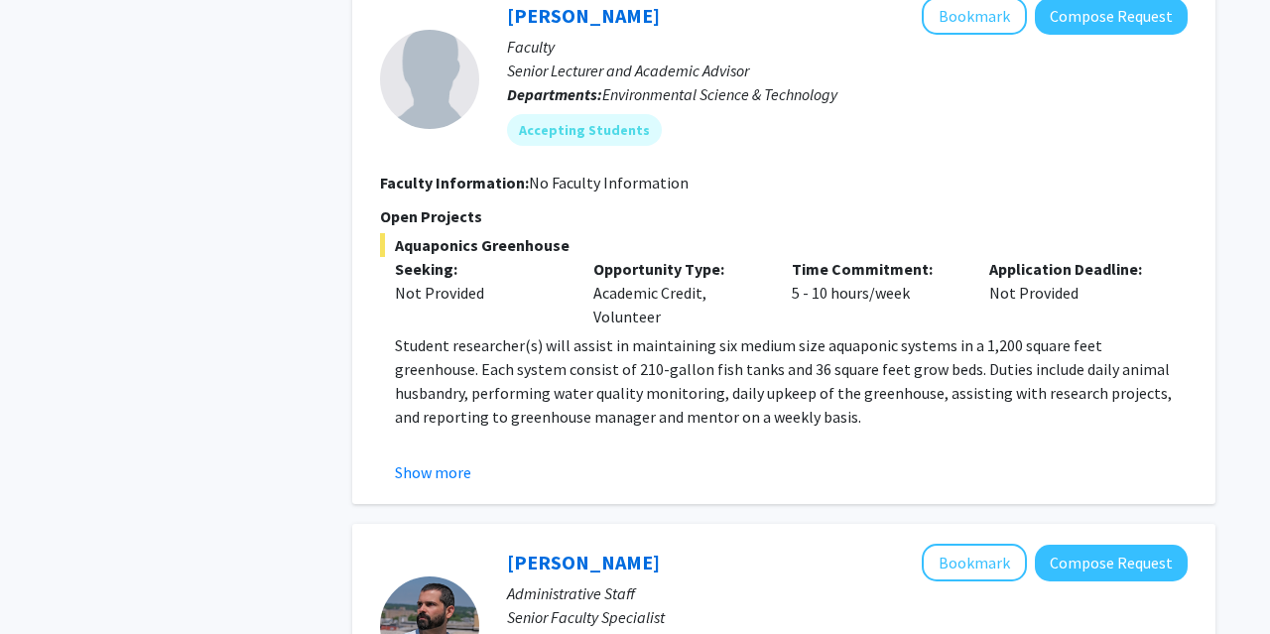
scroll to position [1112, 0]
click at [432, 471] on button "Show more" at bounding box center [433, 472] width 76 height 24
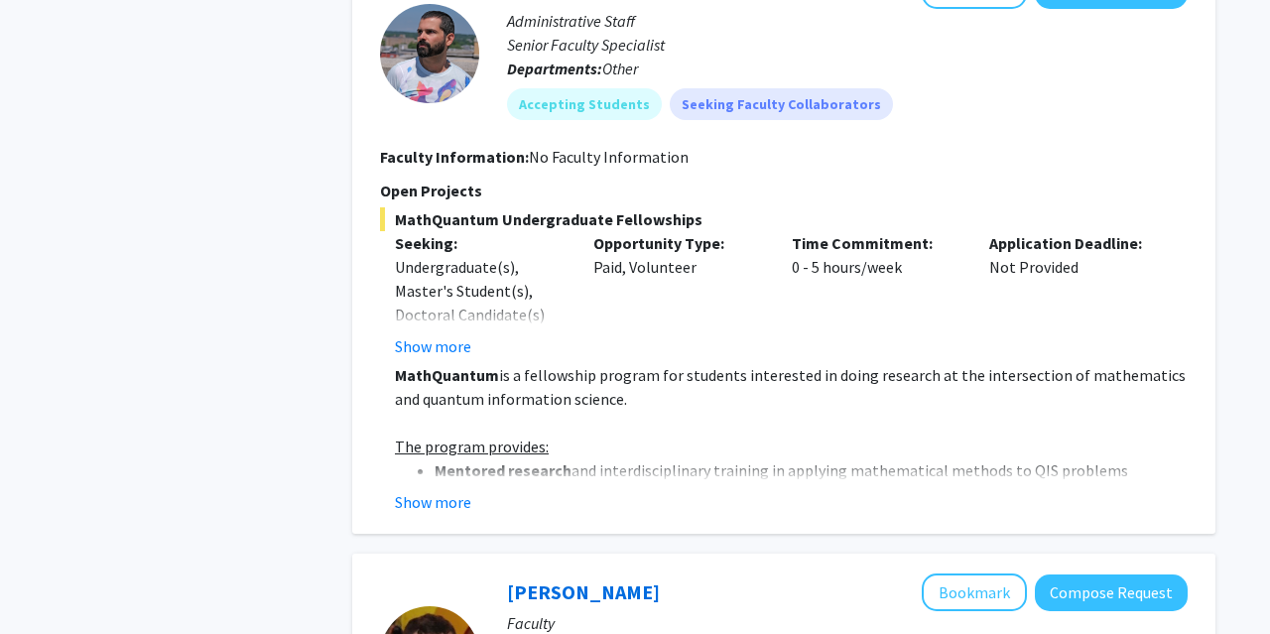
scroll to position [1780, 0]
click at [410, 493] on button "Show more" at bounding box center [433, 501] width 76 height 24
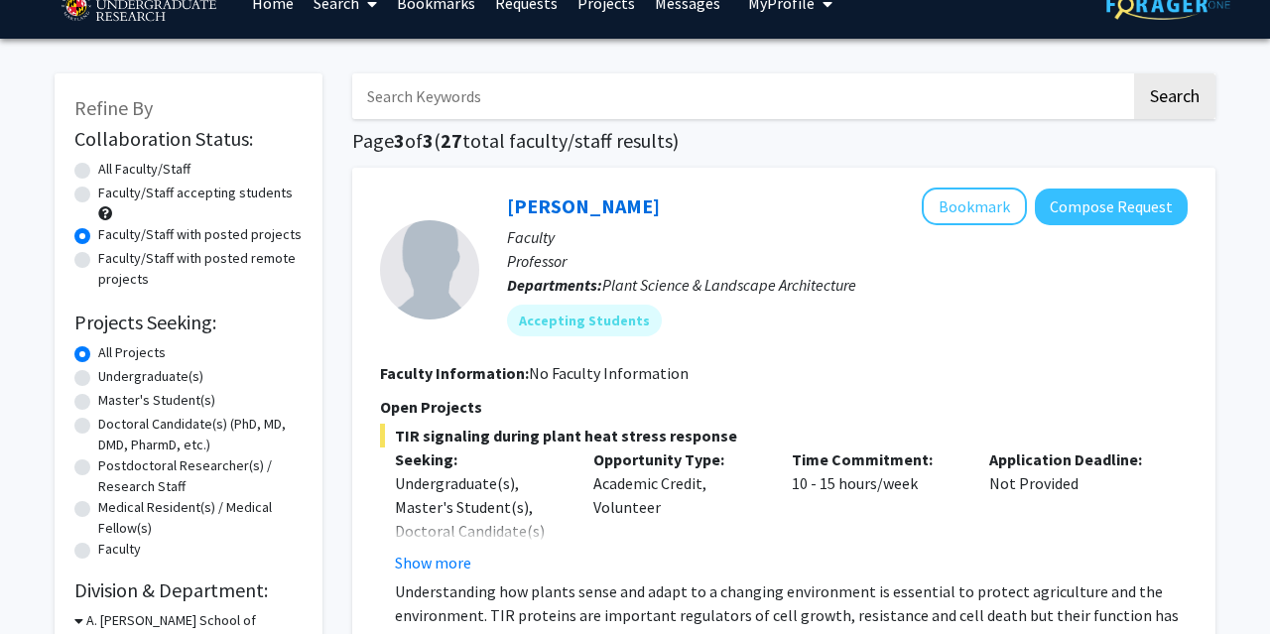
scroll to position [0, 0]
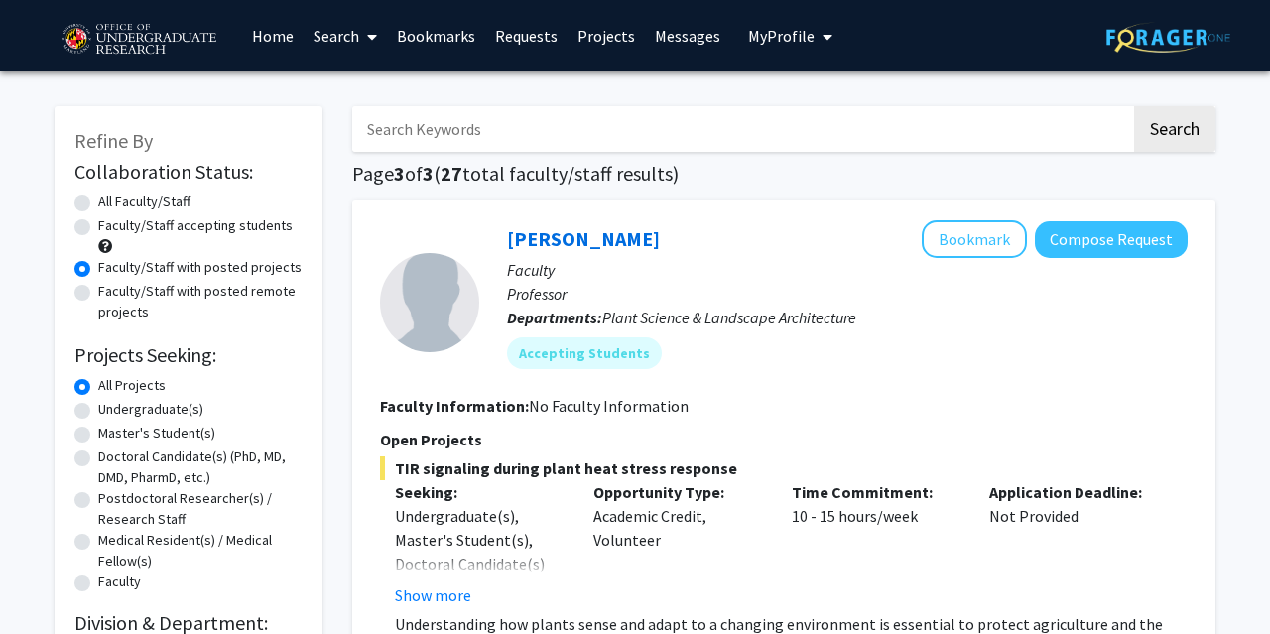
click at [606, 34] on link "Projects" at bounding box center [606, 35] width 77 height 69
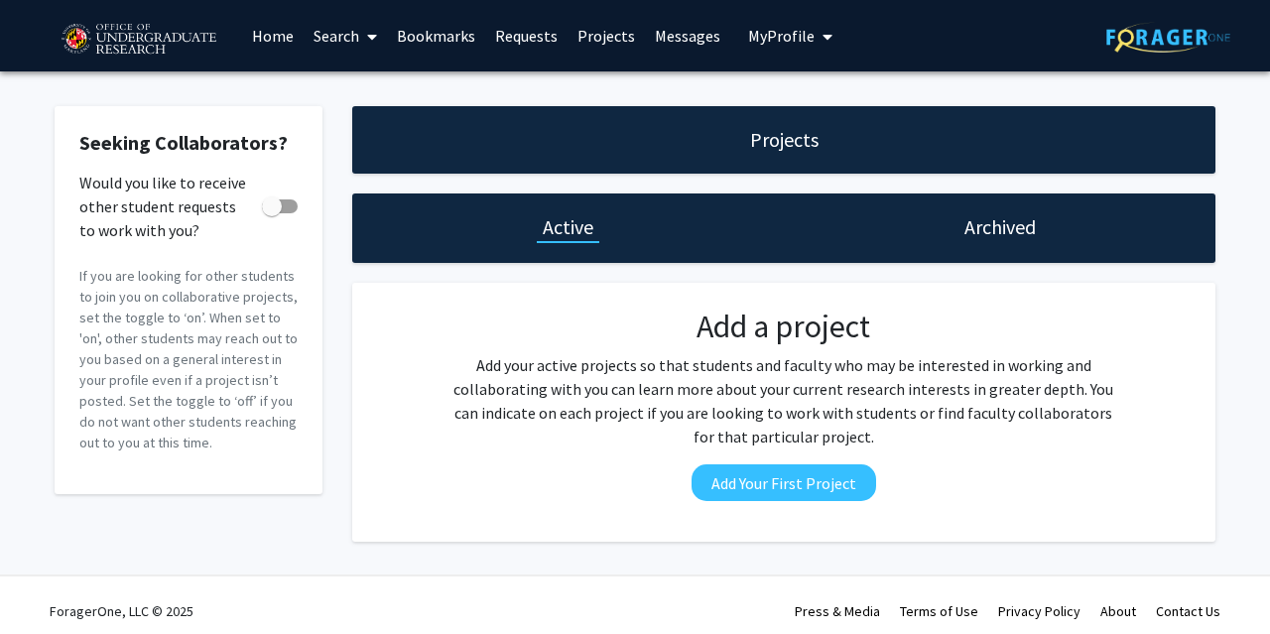
click at [329, 27] on link "Search" at bounding box center [345, 35] width 83 height 69
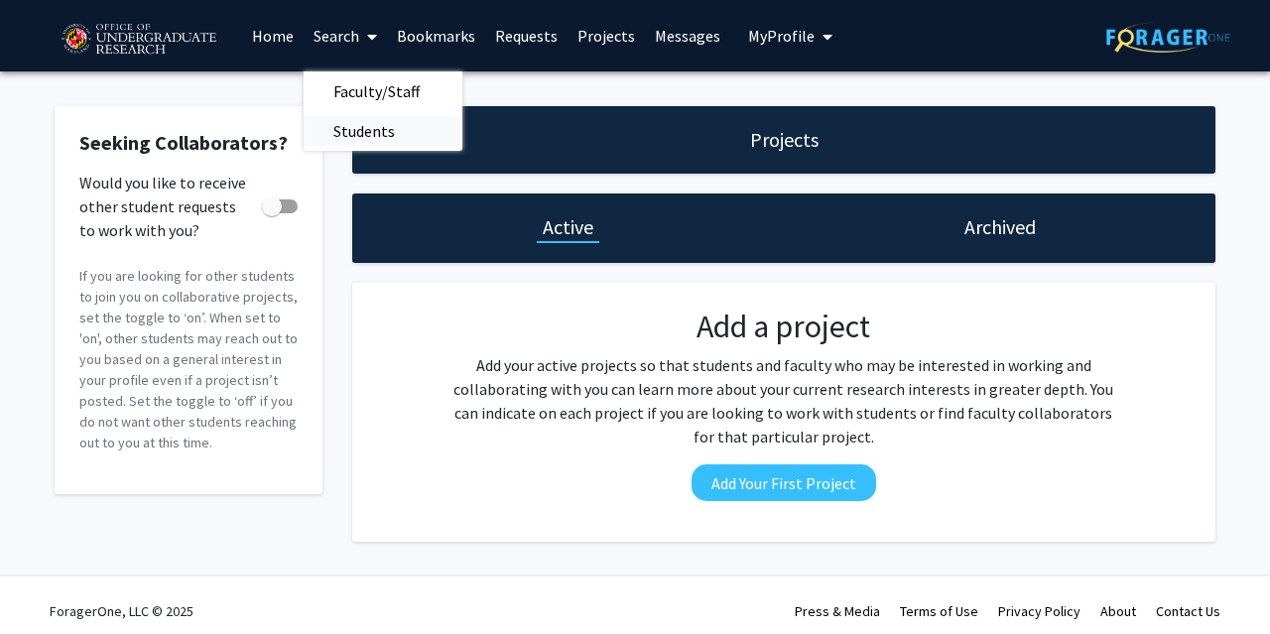
click at [370, 140] on span "Students" at bounding box center [364, 131] width 121 height 40
